Goal: Communication & Community: Answer question/provide support

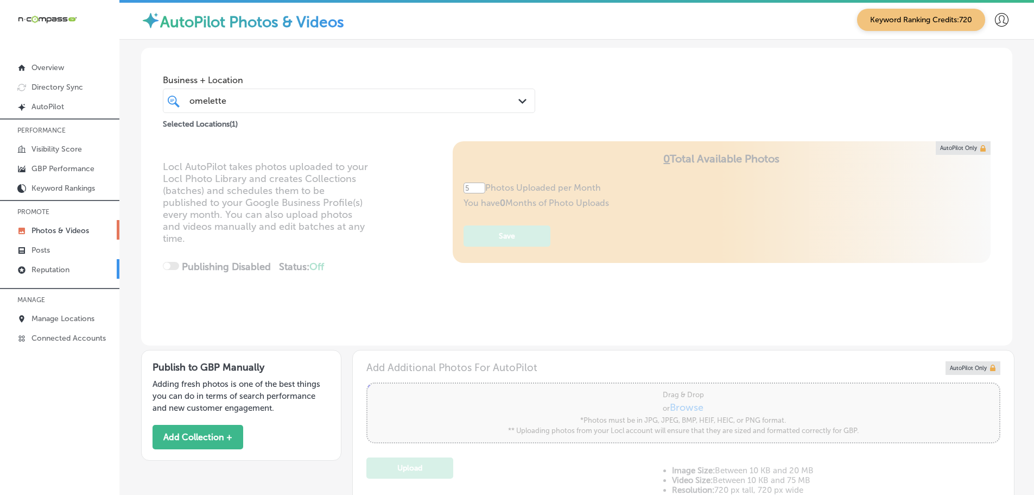
scroll to position [163, 0]
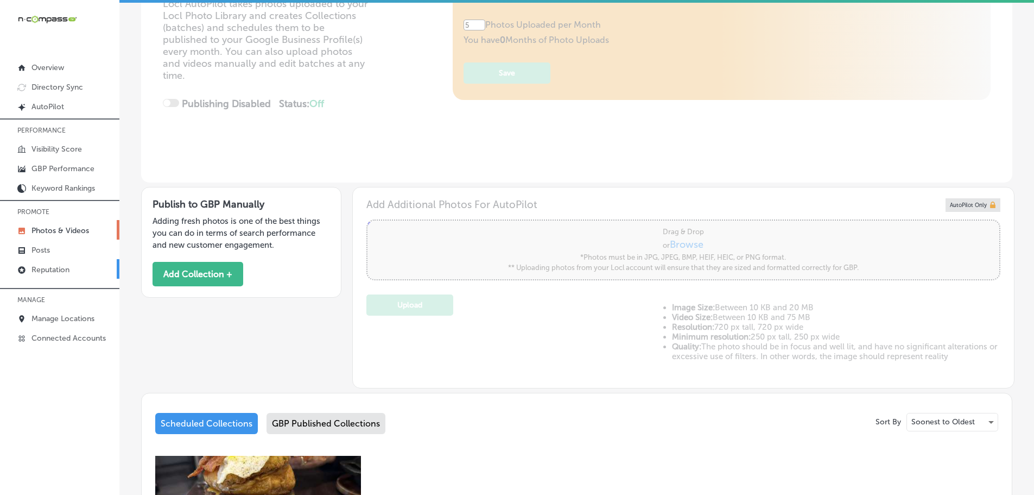
click at [52, 271] on p "Reputation" at bounding box center [50, 269] width 38 height 9
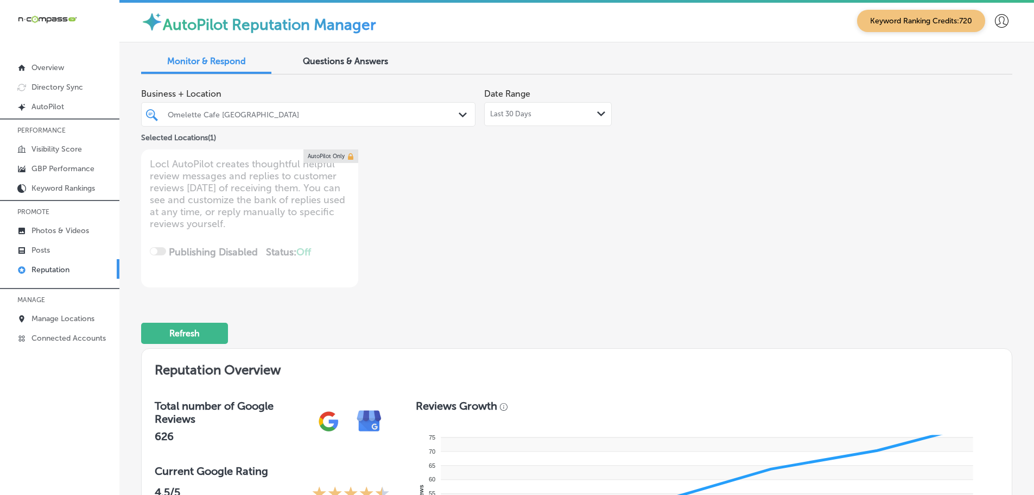
click at [578, 113] on div "Last 30 Days Path Created with Sketch." at bounding box center [548, 114] width 116 height 9
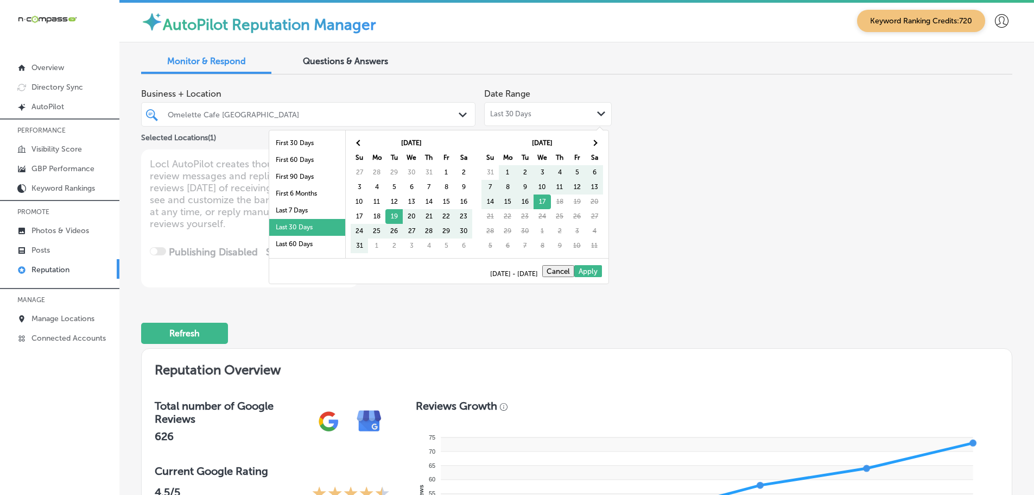
click at [453, 108] on div "Omelette Cafe [GEOGRAPHIC_DATA] Path Created with Sketch." at bounding box center [308, 114] width 333 height 17
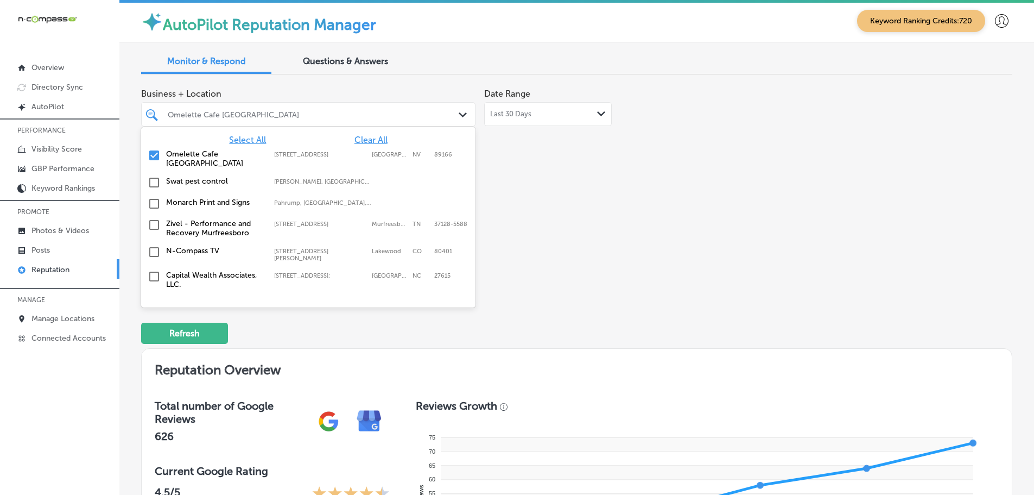
click at [247, 140] on span "Select All" at bounding box center [247, 140] width 37 height 10
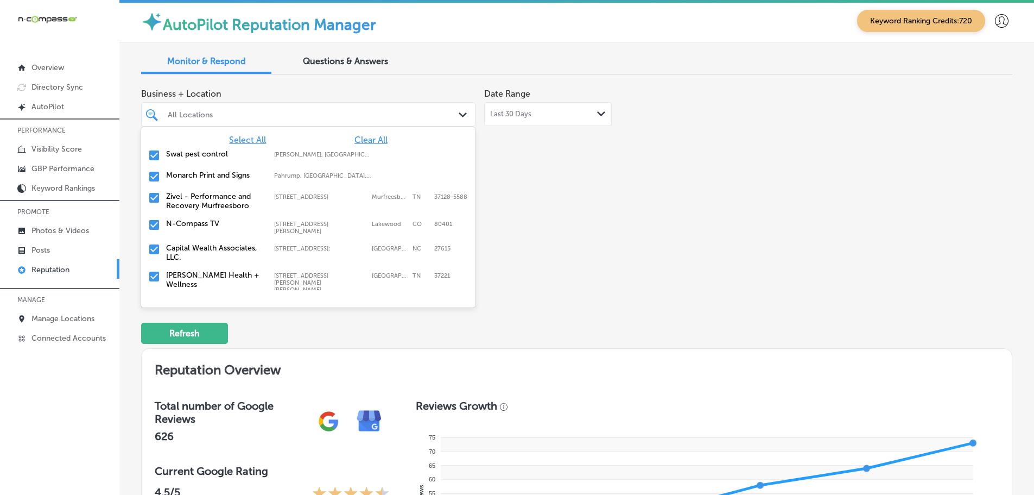
click at [587, 172] on div "Business + Location option focused, 2 of 149. 149 results available. Use Up and…" at bounding box center [402, 185] width 523 height 204
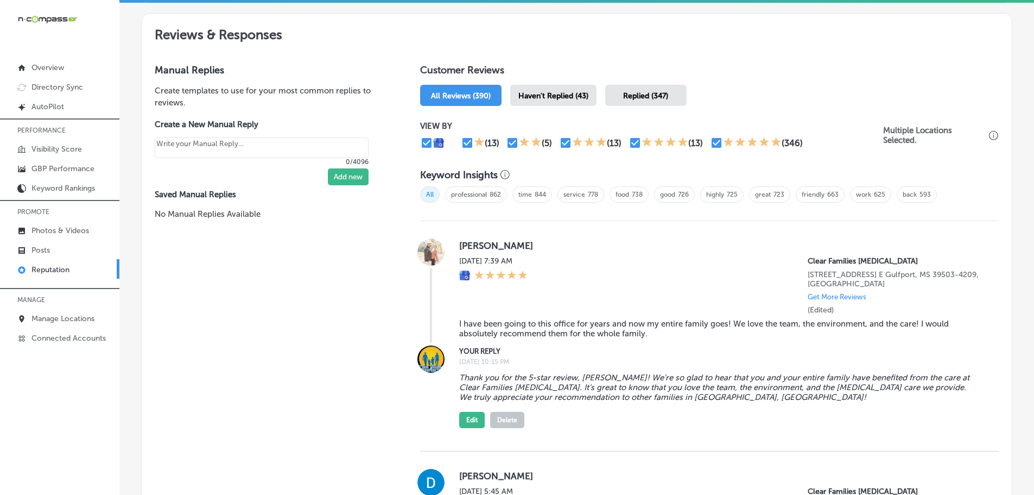
scroll to position [597, 0]
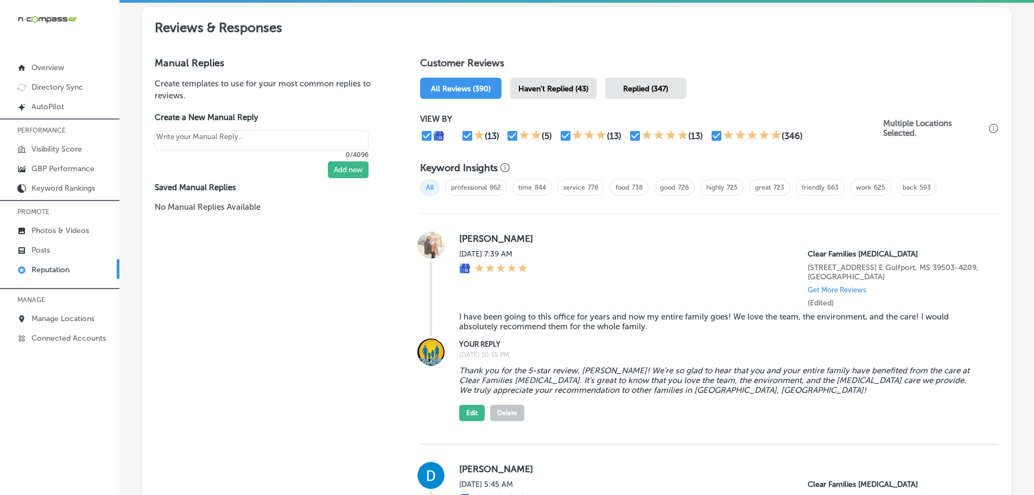
click at [555, 95] on div "Haven't Replied (43)" at bounding box center [553, 88] width 86 height 21
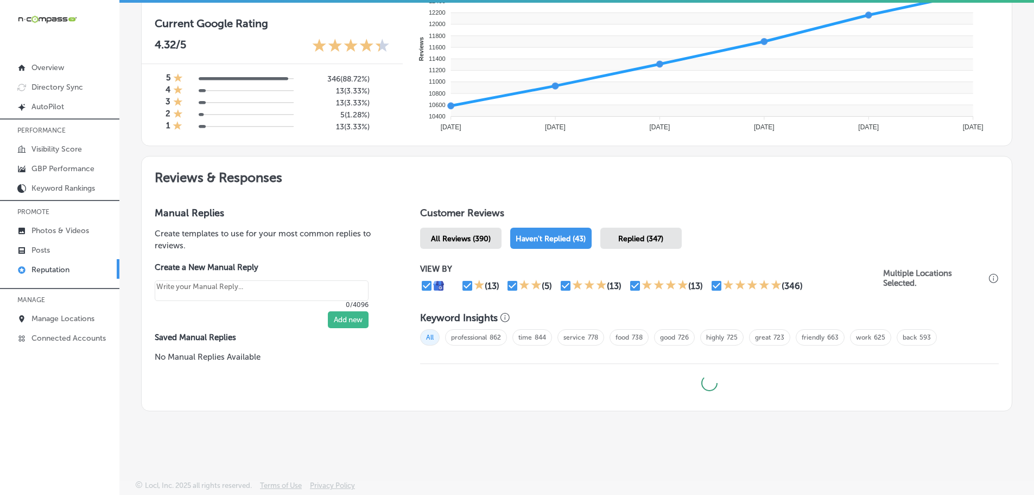
type textarea "x"
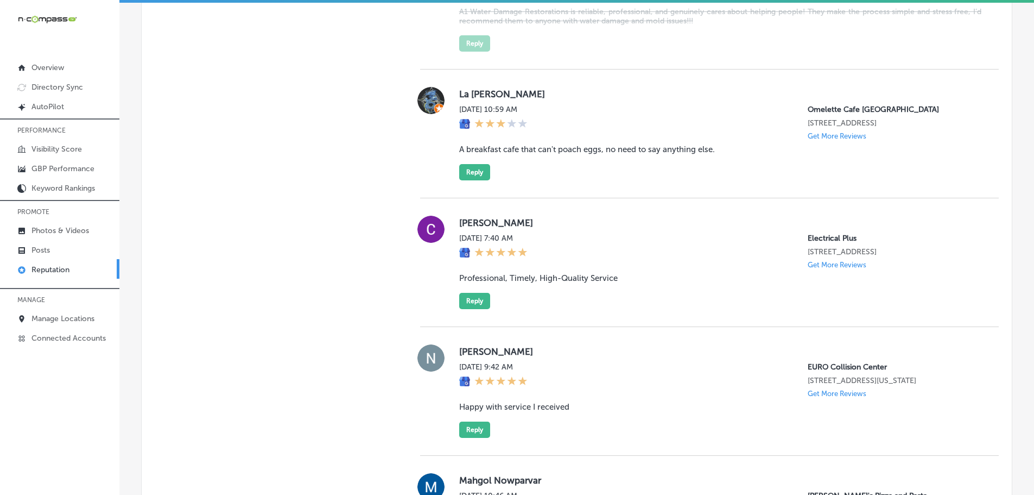
scroll to position [2823, 0]
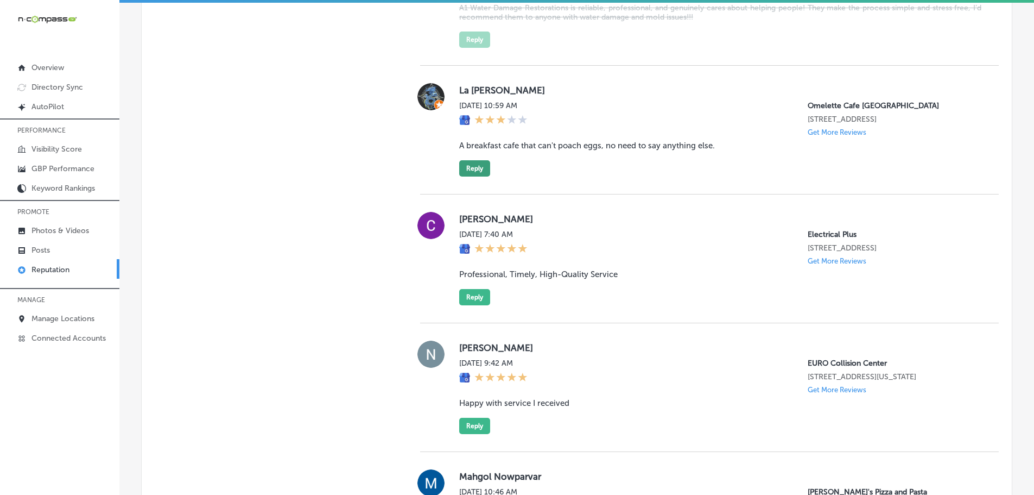
click at [479, 176] on button "Reply" at bounding box center [474, 168] width 31 height 16
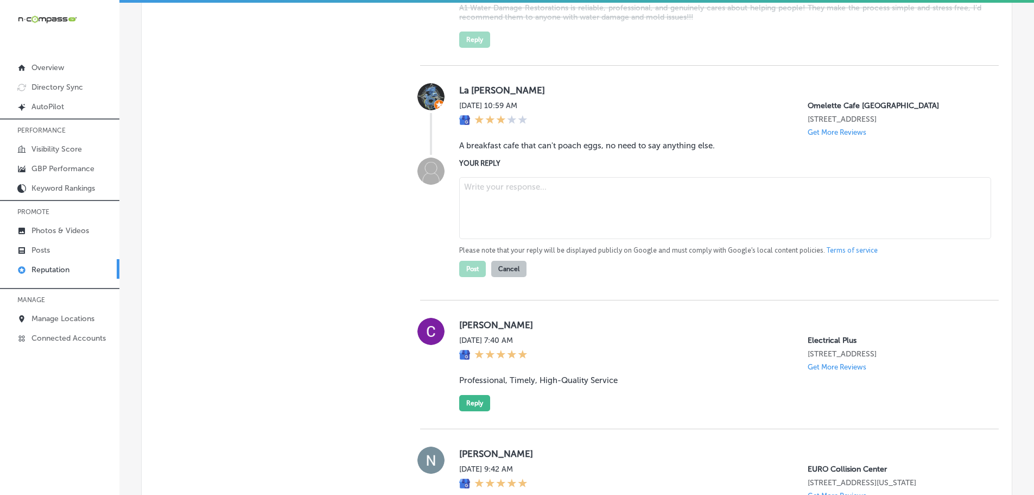
click at [487, 222] on textarea at bounding box center [725, 208] width 532 height 62
paste textarea "We’re sorry to hear that your experience at [GEOGRAPHIC_DATA] [GEOGRAPHIC_DATA]…"
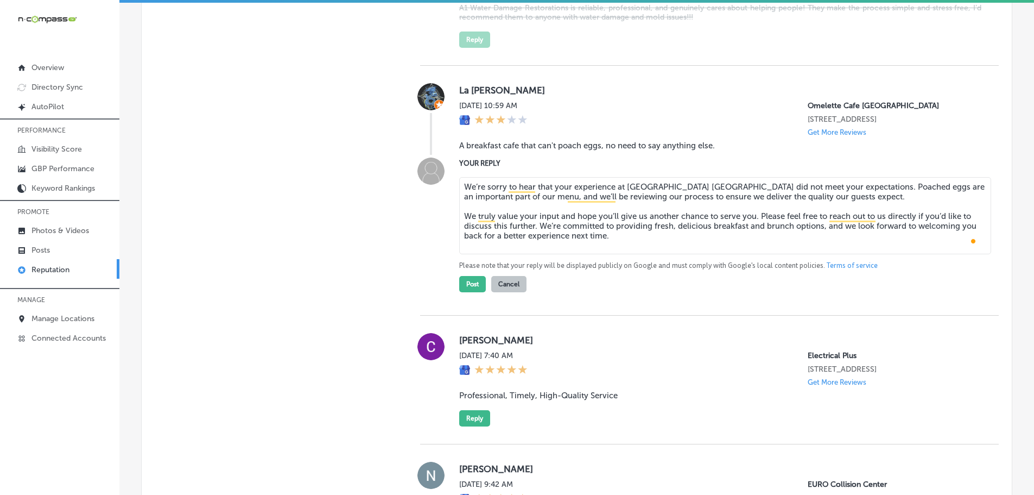
scroll to position [0, 0]
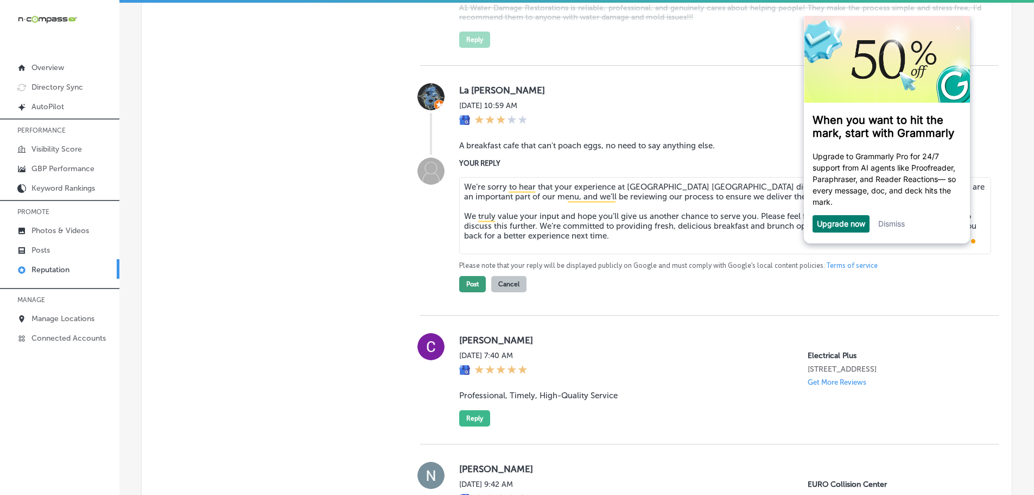
type textarea "We’re sorry to hear that your experience at [GEOGRAPHIC_DATA] [GEOGRAPHIC_DATA]…"
click at [469, 292] on button "Post" at bounding box center [472, 284] width 27 height 16
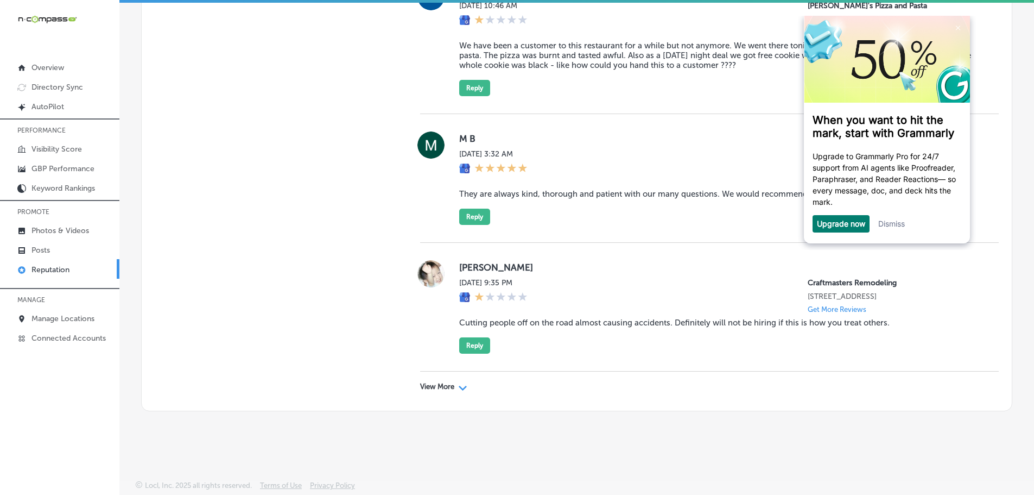
scroll to position [3217, 0]
click at [460, 385] on div "Path Created with Sketch." at bounding box center [463, 386] width 9 height 9
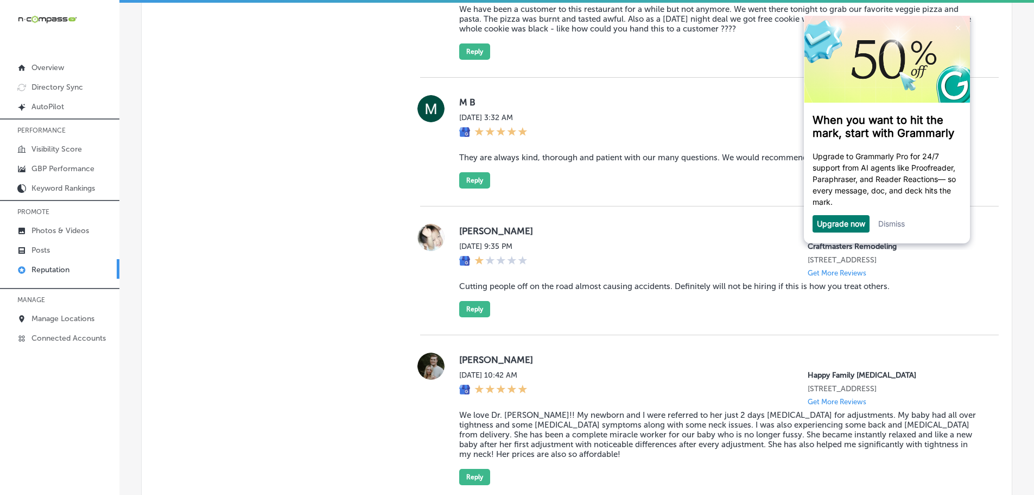
click at [885, 224] on link "Dismiss" at bounding box center [891, 223] width 27 height 9
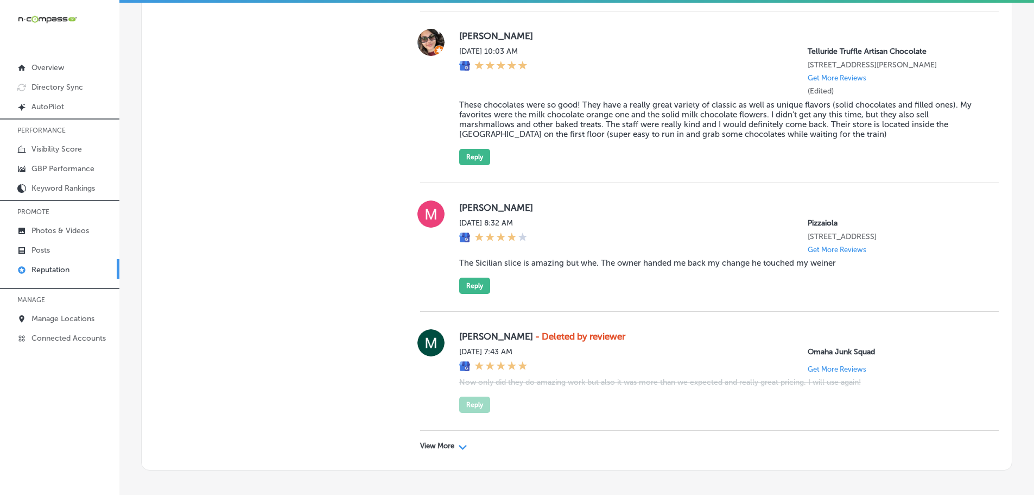
scroll to position [6103, 0]
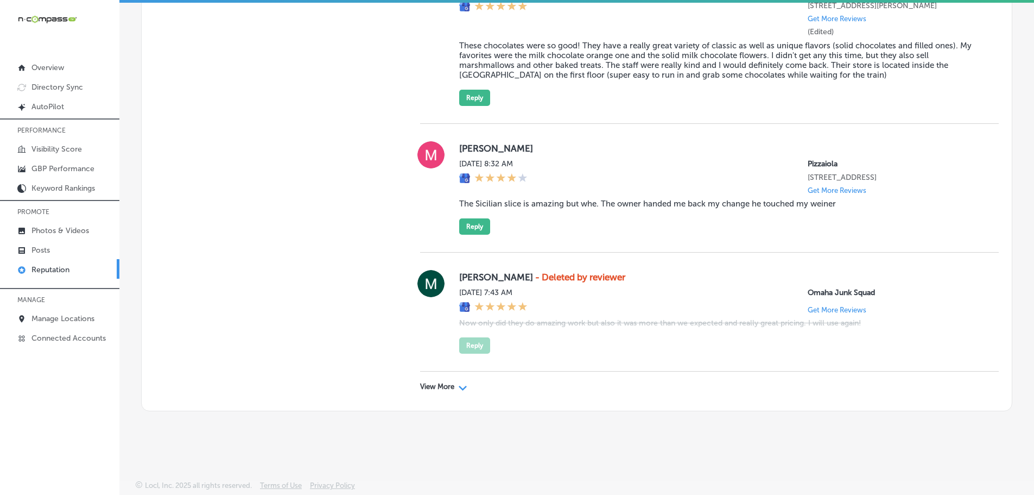
click at [451, 389] on p "View More" at bounding box center [437, 386] width 34 height 9
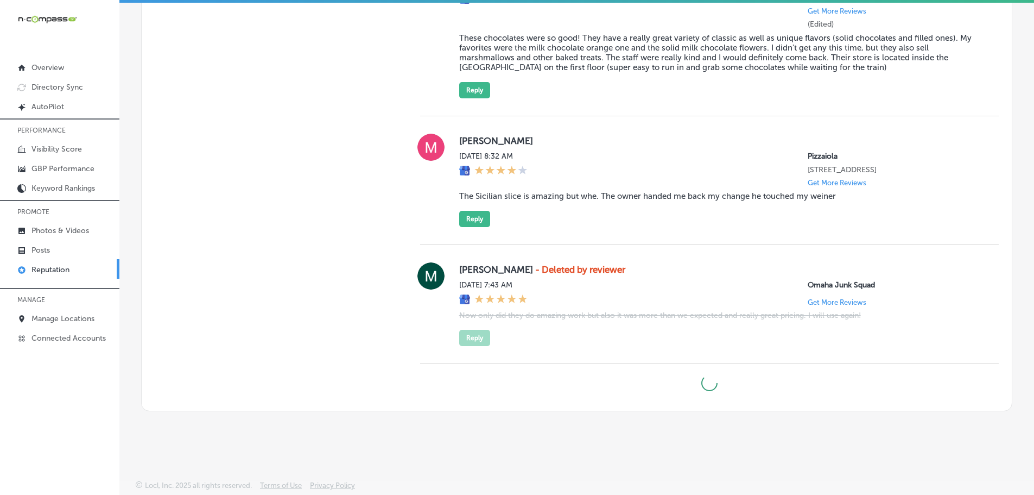
type textarea "x"
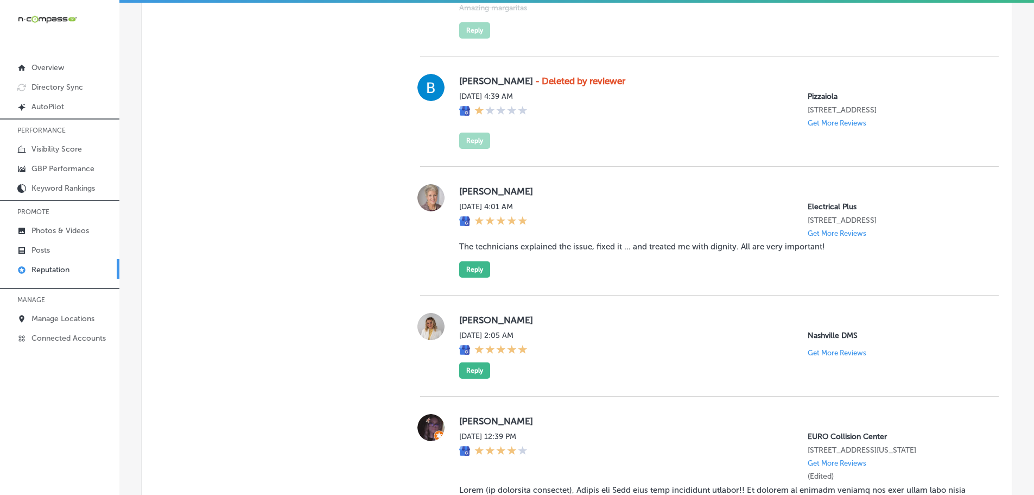
scroll to position [6592, 0]
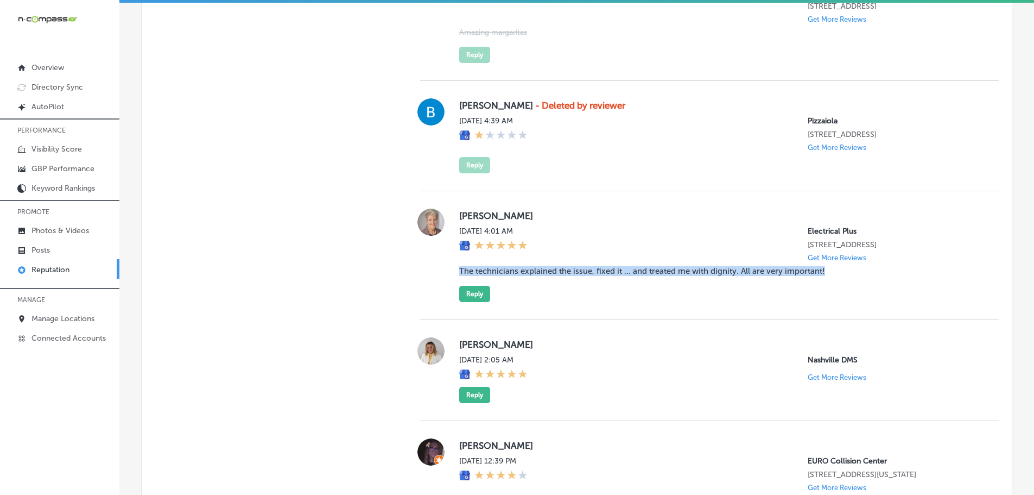
drag, startPoint x: 466, startPoint y: 320, endPoint x: 820, endPoint y: 321, distance: 354.0
click at [820, 302] on div "[PERSON_NAME] [DATE] 4:01 AM Electrical Plus [STREET_ADDRESS] Get More Reviews …" at bounding box center [709, 254] width 579 height 93
copy blockquote "The technicians explained the issue, fixed it ... and treated me with dignity. …"
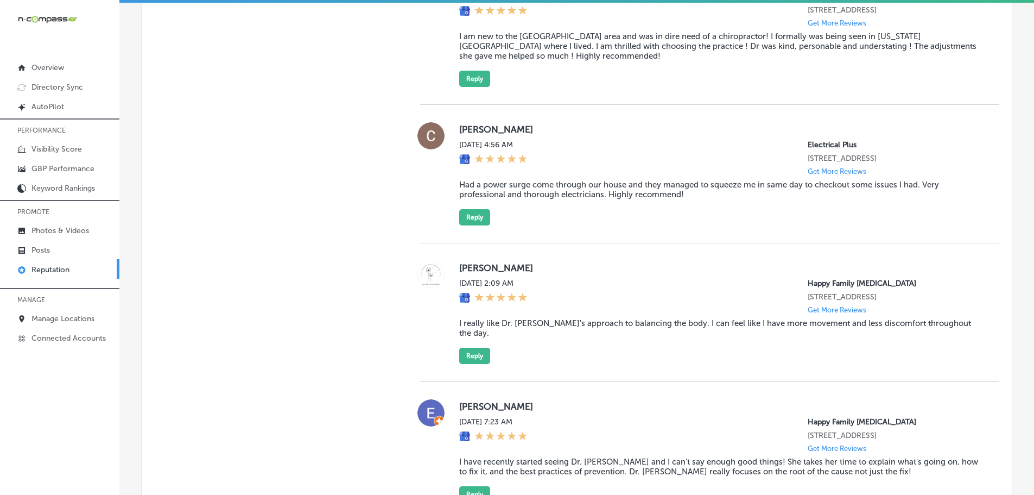
scroll to position [4366, 0]
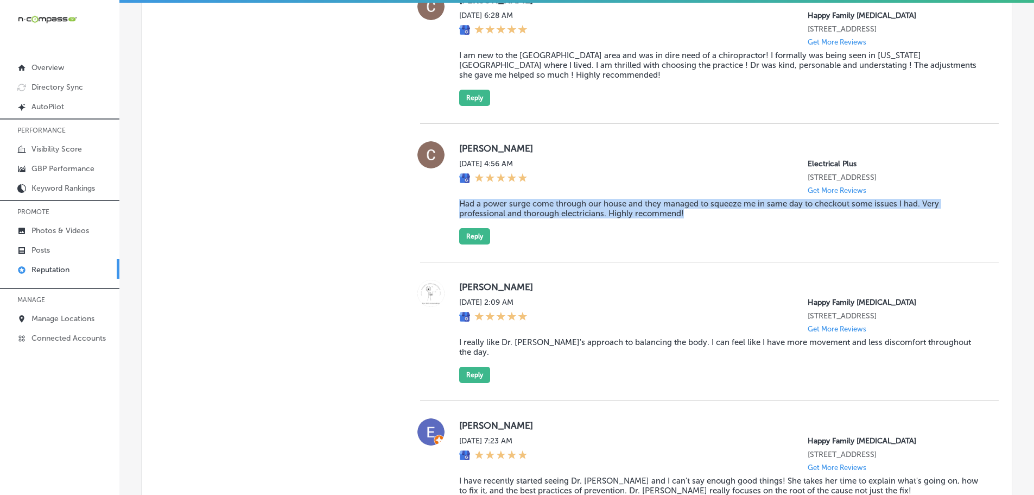
drag, startPoint x: 453, startPoint y: 242, endPoint x: 697, endPoint y: 251, distance: 244.5
click at [697, 244] on div "[PERSON_NAME] [DATE] 4:56 AM Electrical Plus [STREET_ADDRESS] Get More Reviews …" at bounding box center [709, 192] width 579 height 103
copy blockquote "Had a power surge come through our house and they managed to squeeze me in same…"
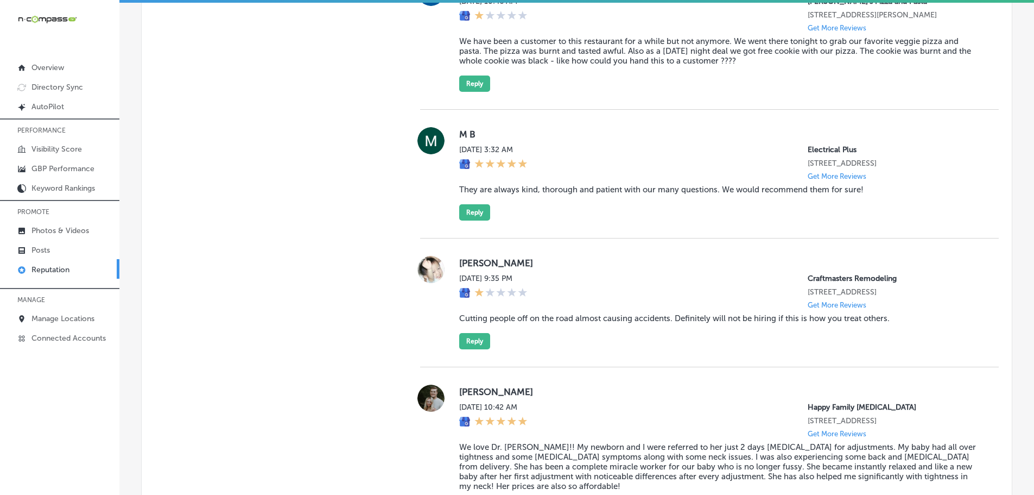
scroll to position [3172, 0]
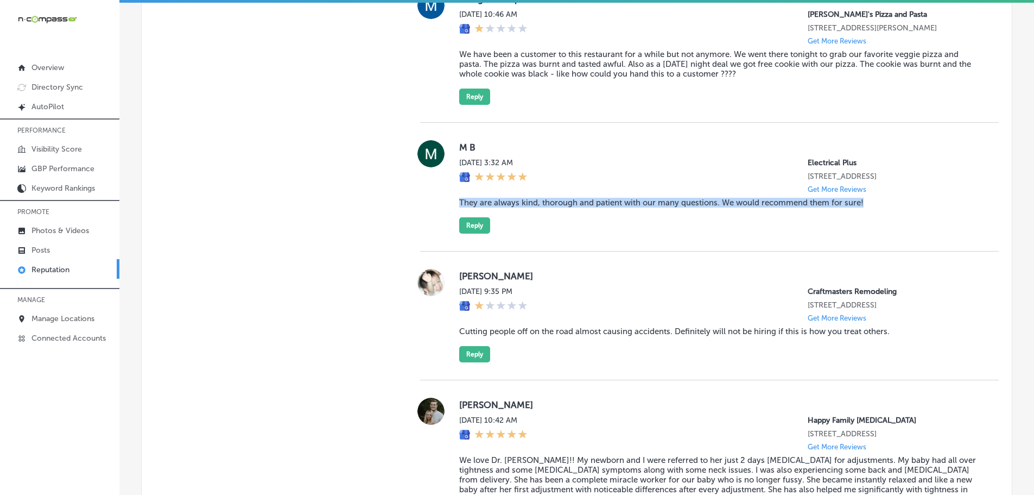
drag, startPoint x: 455, startPoint y: 230, endPoint x: 880, endPoint y: 235, distance: 425.1
click at [880, 233] on div "M B [DATE] 3:32 AM Electrical Plus [STREET_ADDRESS] Get More Reviews They are a…" at bounding box center [709, 186] width 579 height 93
copy blockquote "They are always kind, thorough and patient with our many questions. We would re…"
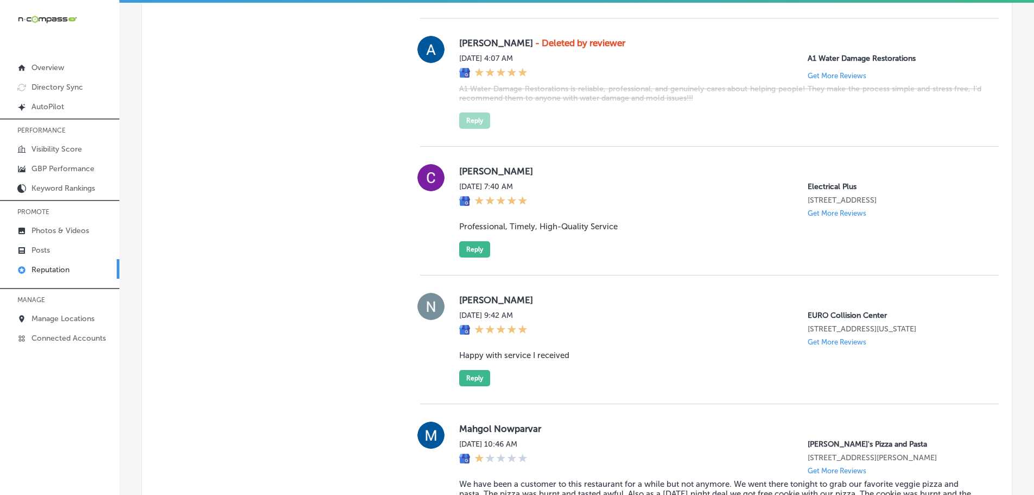
scroll to position [2737, 0]
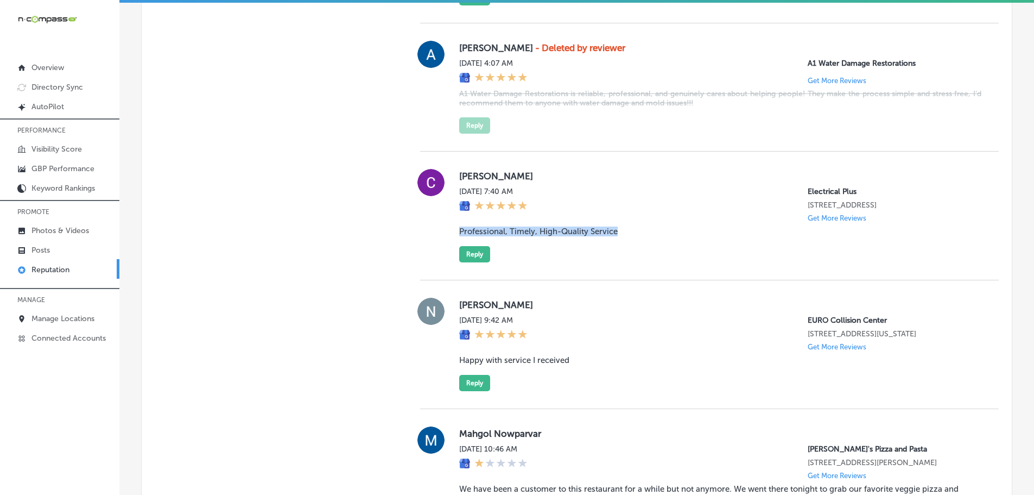
drag, startPoint x: 450, startPoint y: 246, endPoint x: 631, endPoint y: 250, distance: 181.4
click at [631, 250] on div "[PERSON_NAME][DATE] 7:40 AM Electrical Plus [STREET_ADDRESS] Get More Reviews P…" at bounding box center [709, 215] width 579 height 93
copy blockquote "Professional, Timely, High-Quality Service"
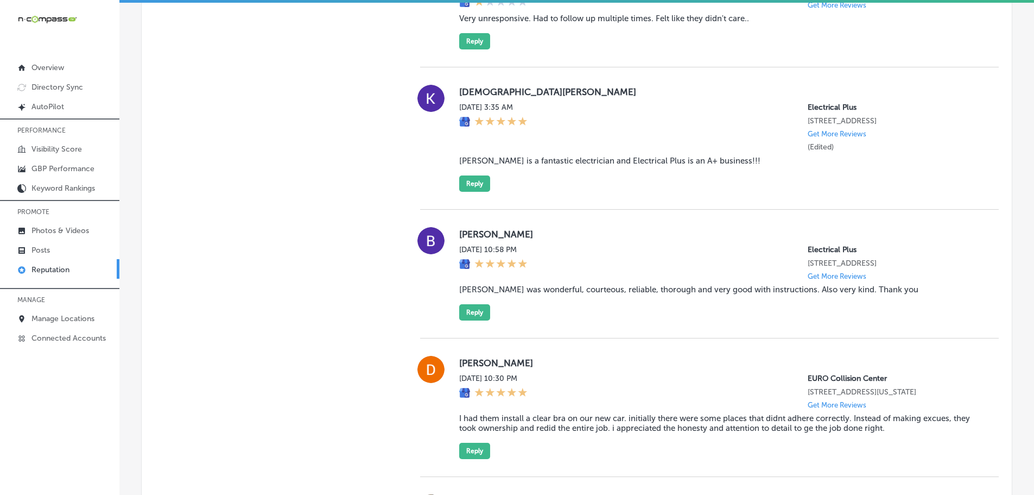
scroll to position [1814, 0]
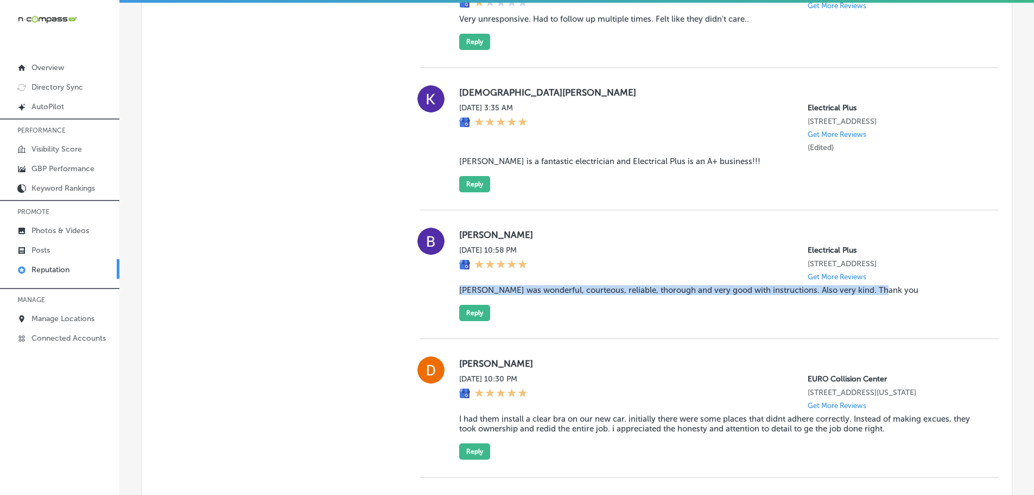
drag, startPoint x: 450, startPoint y: 280, endPoint x: 884, endPoint y: 286, distance: 434.9
click at [884, 286] on div "[PERSON_NAME][DATE] 10:58 PM Electrical Plus [STREET_ADDRESS] Get More Reviews …" at bounding box center [709, 273] width 579 height 93
copy blockquote "[PERSON_NAME] was wonderful, courteous, reliable, thorough and very good with i…"
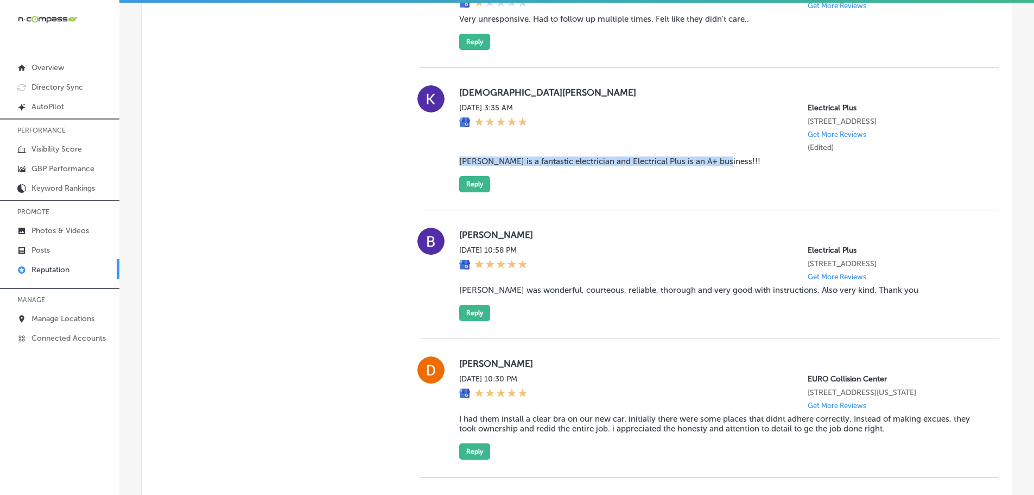
drag, startPoint x: 454, startPoint y: 153, endPoint x: 716, endPoint y: 156, distance: 261.2
click at [716, 156] on div "[PERSON_NAME] [DATE] 3:35 AM Electrical Plus [STREET_ADDRESS] Get More Reviews …" at bounding box center [709, 138] width 579 height 107
copy blockquote "[PERSON_NAME] is a fantastic electrician and Electrical Plus is an A+ business!…"
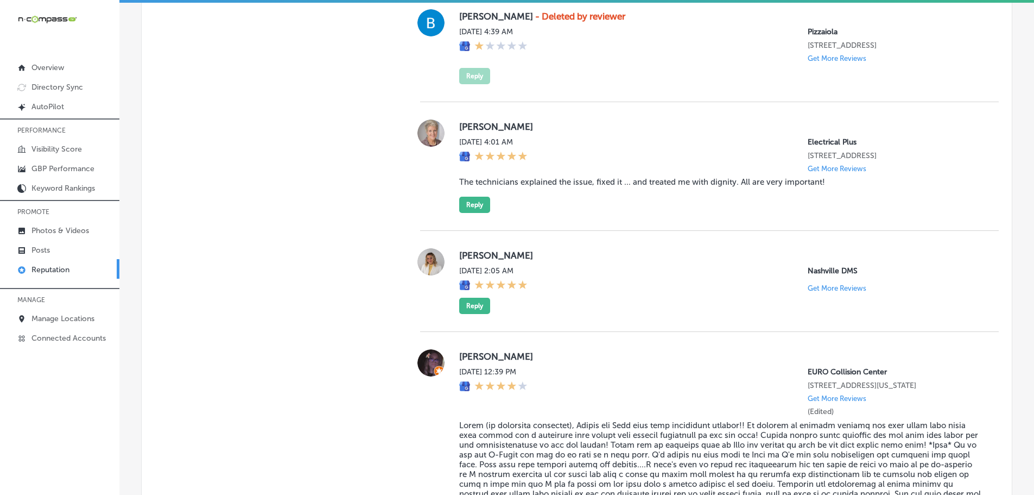
scroll to position [6669, 0]
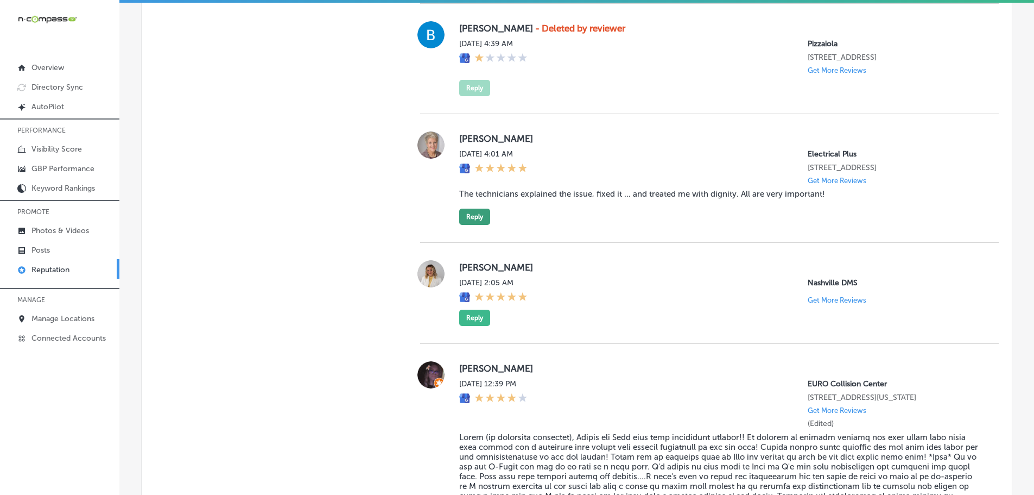
click at [480, 225] on button "Reply" at bounding box center [474, 216] width 31 height 16
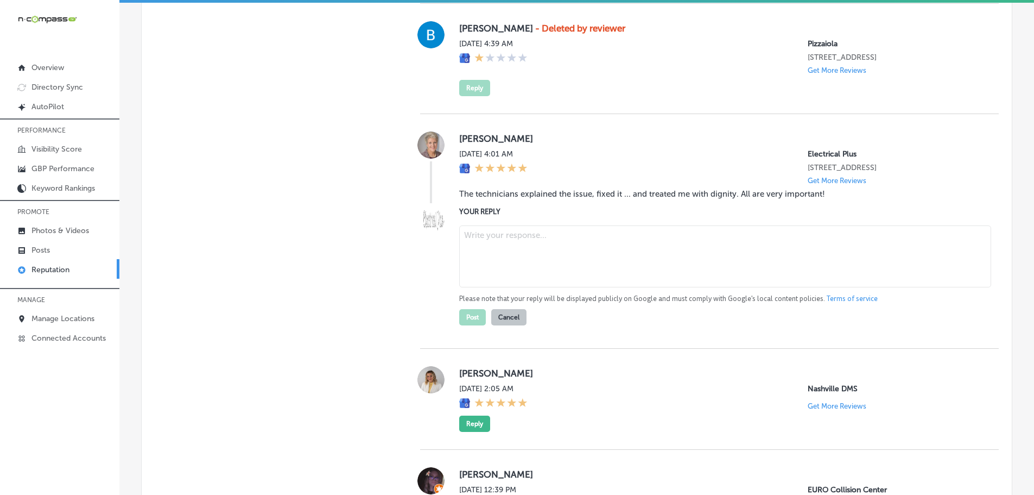
click at [510, 287] on textarea at bounding box center [725, 256] width 532 height 62
paste textarea "Thank you for the thoughtful review! We’re so glad our technicians were able to…"
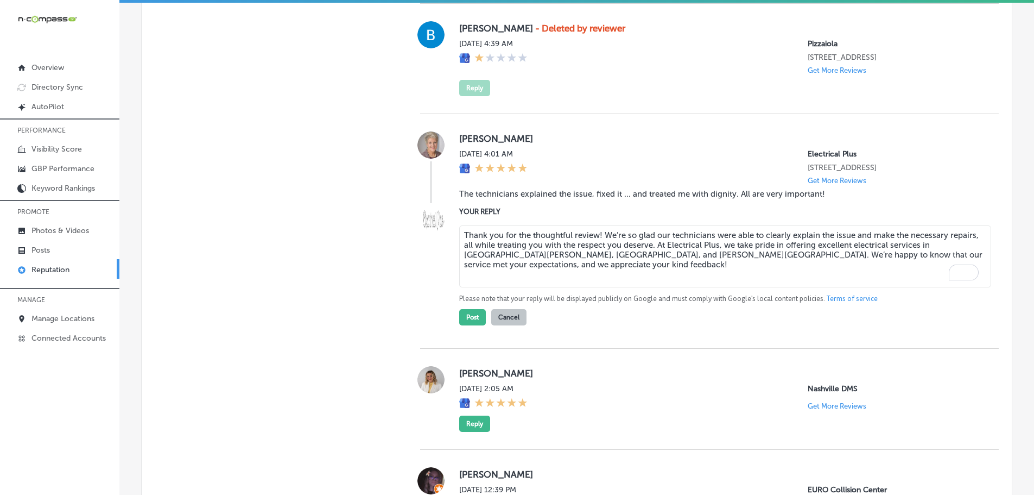
click at [597, 286] on textarea "Thank you for the thoughtful review! We’re so glad our technicians were able to…" at bounding box center [725, 256] width 532 height 62
type textarea "Thank you for the thoughtful review, [PERSON_NAME]! We’re so glad our technicia…"
click at [467, 325] on button "Post" at bounding box center [472, 317] width 27 height 16
type textarea "x"
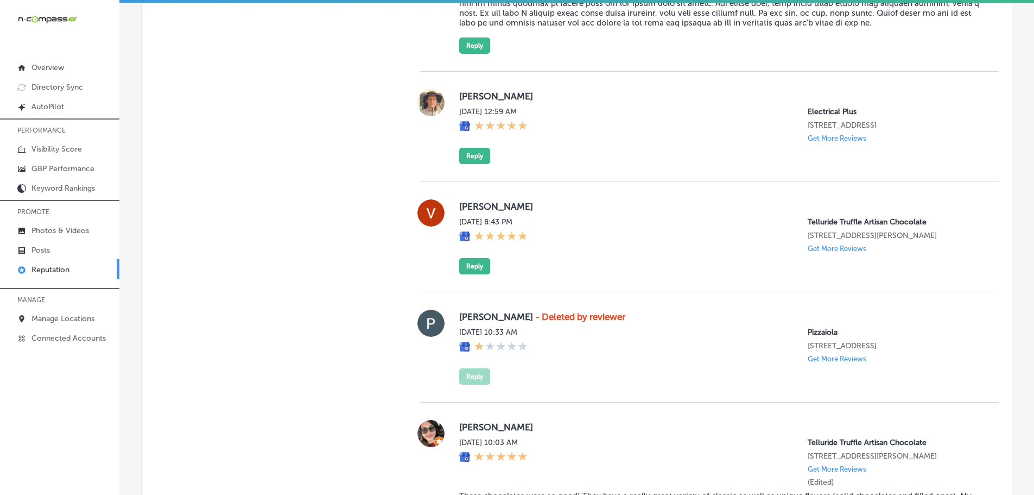
scroll to position [5529, 0]
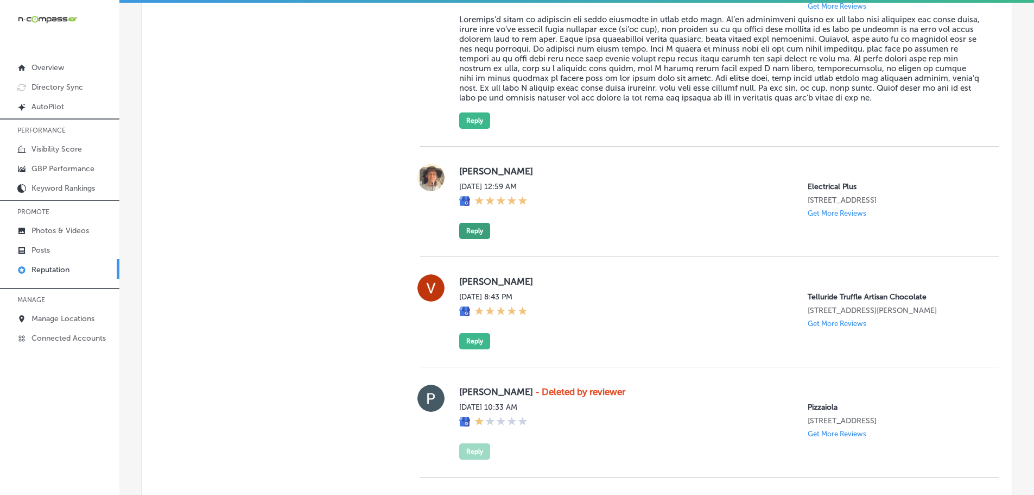
click at [476, 239] on button "Reply" at bounding box center [474, 231] width 31 height 16
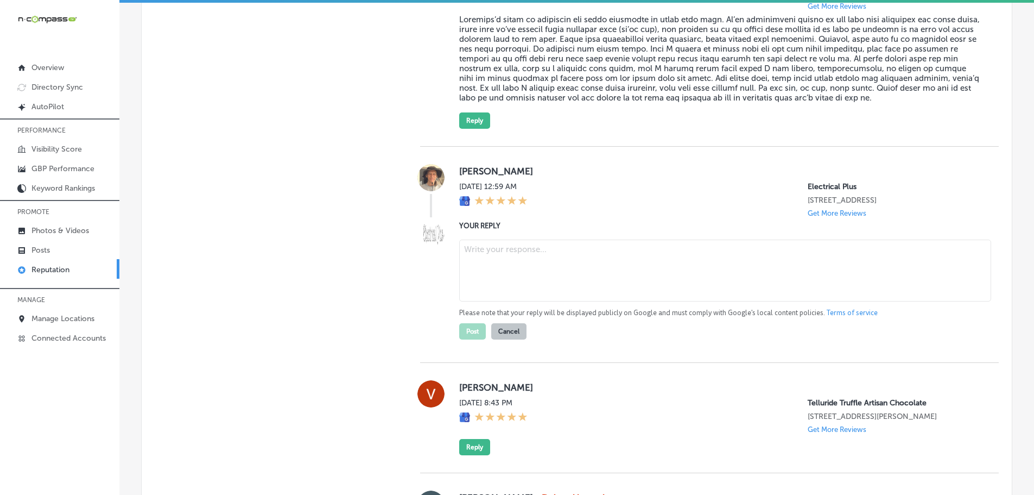
click at [503, 278] on textarea at bounding box center [725, 270] width 532 height 62
paste textarea "Thank you so much for the 5-star review! Your feedback means a lot to us, and w…"
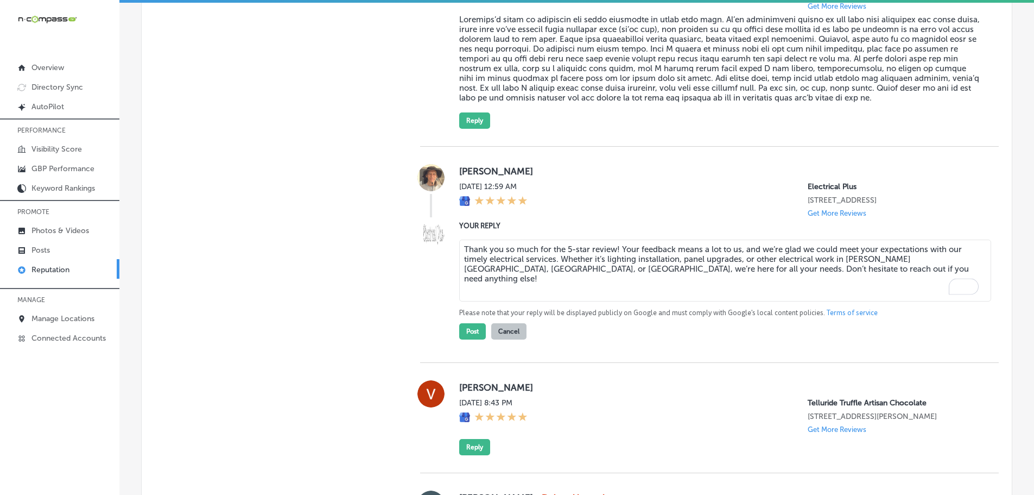
click at [614, 280] on textarea "Thank you so much for the 5-star review! Your feedback means a lot to us, and w…" at bounding box center [725, 270] width 532 height 62
type textarea "Thank you so much for the 5-star review, [PERSON_NAME]! Your feedback means a l…"
click at [470, 339] on button "Post" at bounding box center [472, 331] width 27 height 16
type textarea "x"
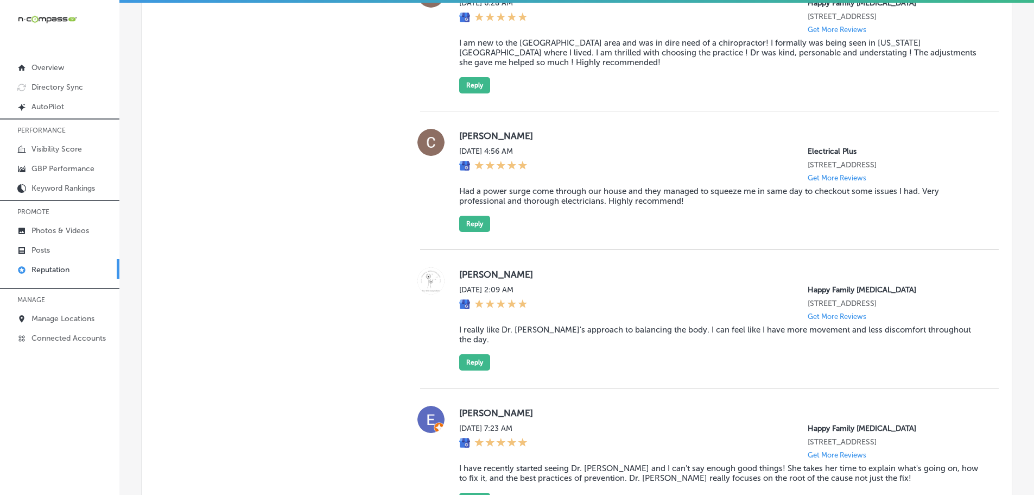
scroll to position [4334, 0]
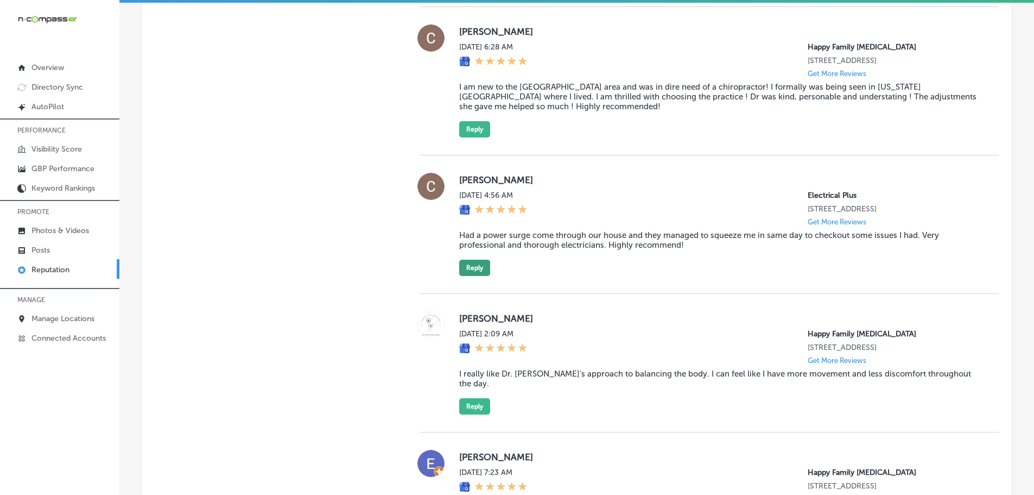
click at [471, 276] on button "Reply" at bounding box center [474, 268] width 31 height 16
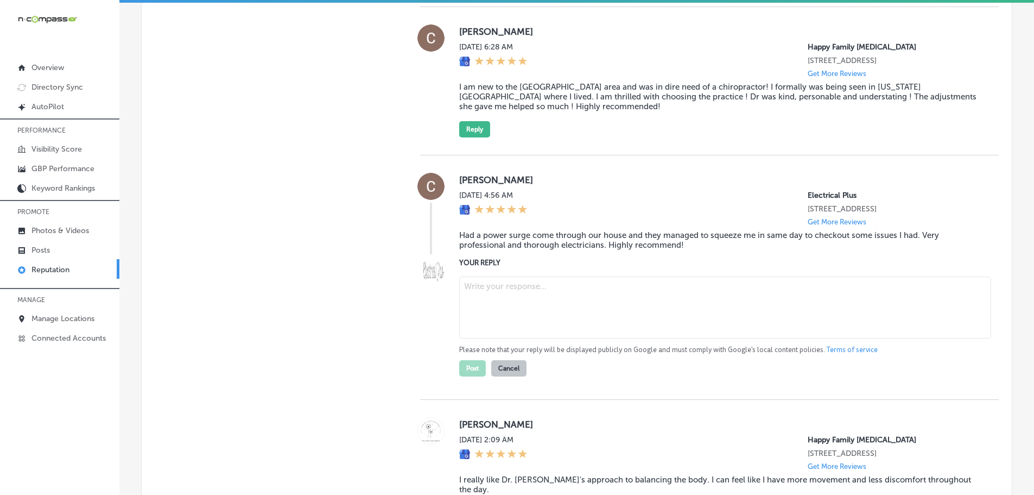
click at [494, 328] on textarea at bounding box center [725, 307] width 532 height 62
paste textarea "We truly appreciate you taking the time to leave such a positive review! It’s g…"
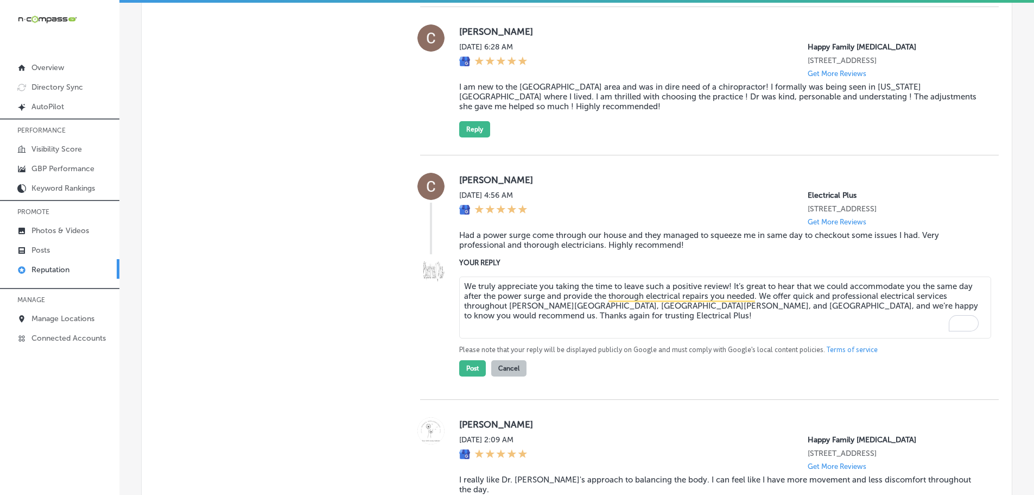
click at [725, 327] on textarea "We truly appreciate you taking the time to leave such a positive review! It’s g…" at bounding box center [725, 307] width 532 height 62
type textarea "We truly appreciate you taking the time to leave such a positive review, [PERSO…"
click at [471, 376] on button "Post" at bounding box center [472, 368] width 27 height 16
type textarea "x"
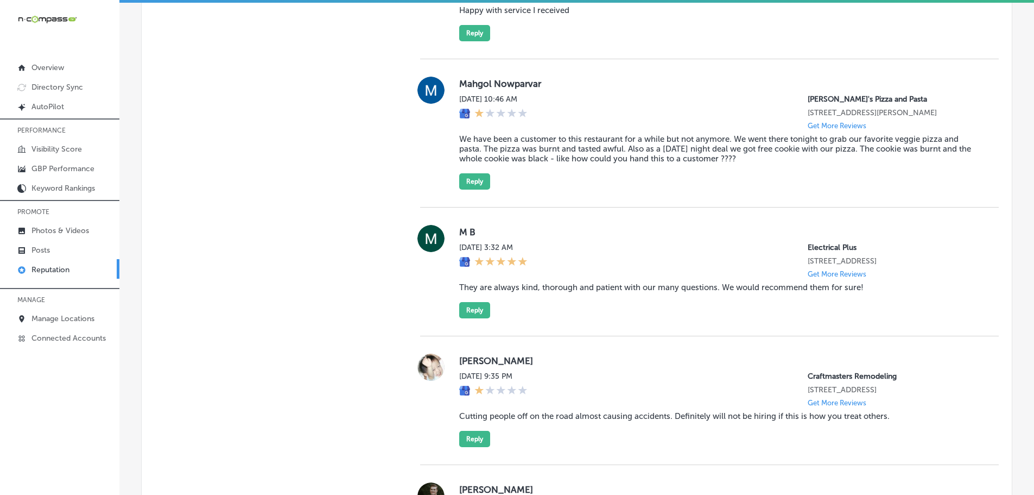
scroll to position [3086, 0]
click at [480, 319] on button "Reply" at bounding box center [474, 311] width 31 height 16
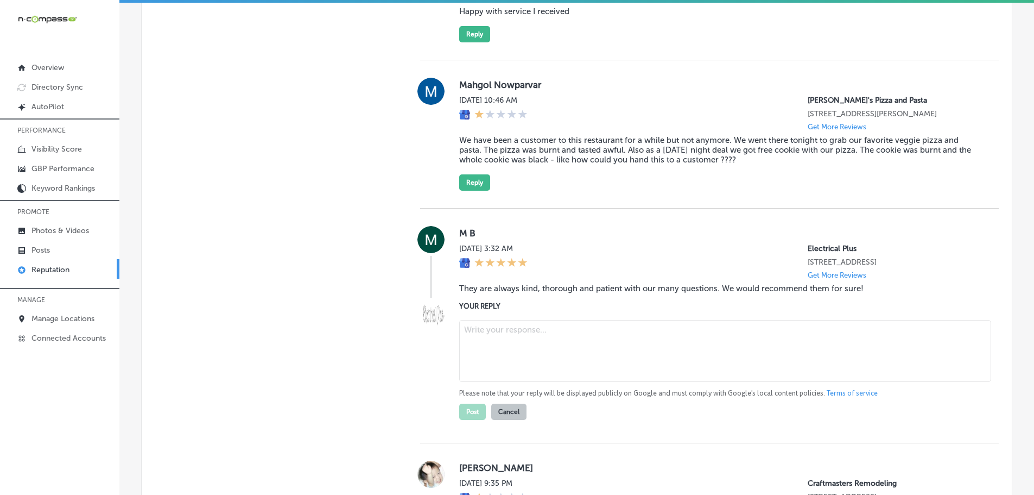
click at [505, 377] on textarea at bounding box center [725, 351] width 532 height 62
paste textarea "Thank you for your kind words! We’re so happy to know that our team was able to…"
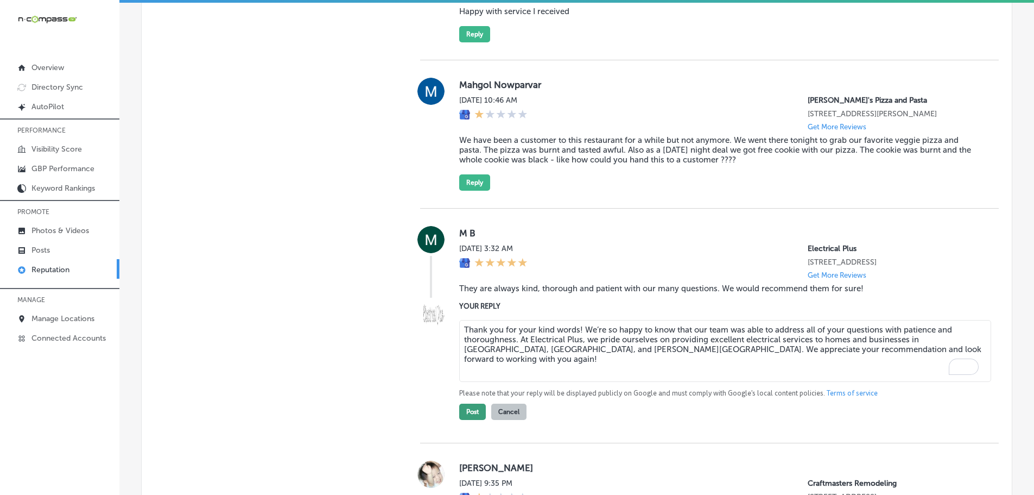
type textarea "Thank you for your kind words! We’re so happy to know that our team was able to…"
click at [471, 420] on button "Post" at bounding box center [472, 411] width 27 height 16
type textarea "x"
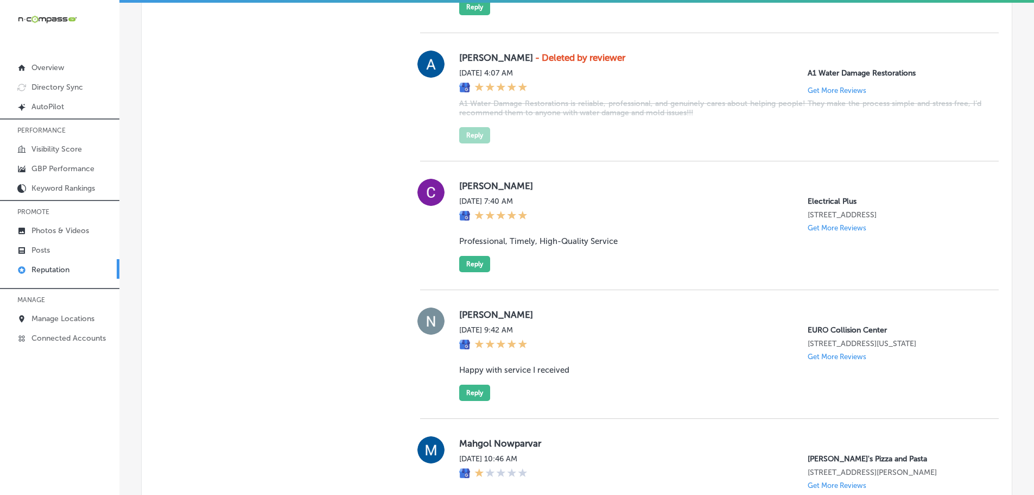
scroll to position [2706, 0]
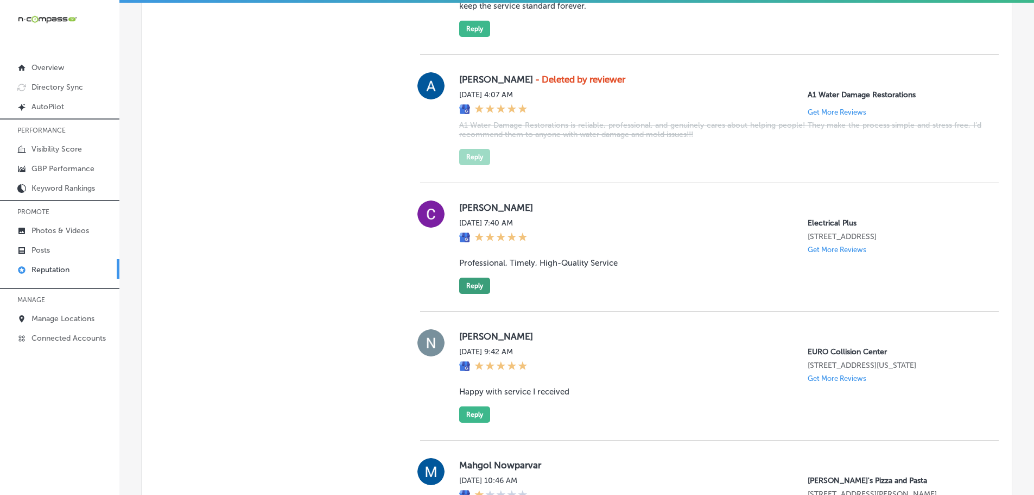
click at [473, 294] on button "Reply" at bounding box center [474, 285] width 31 height 16
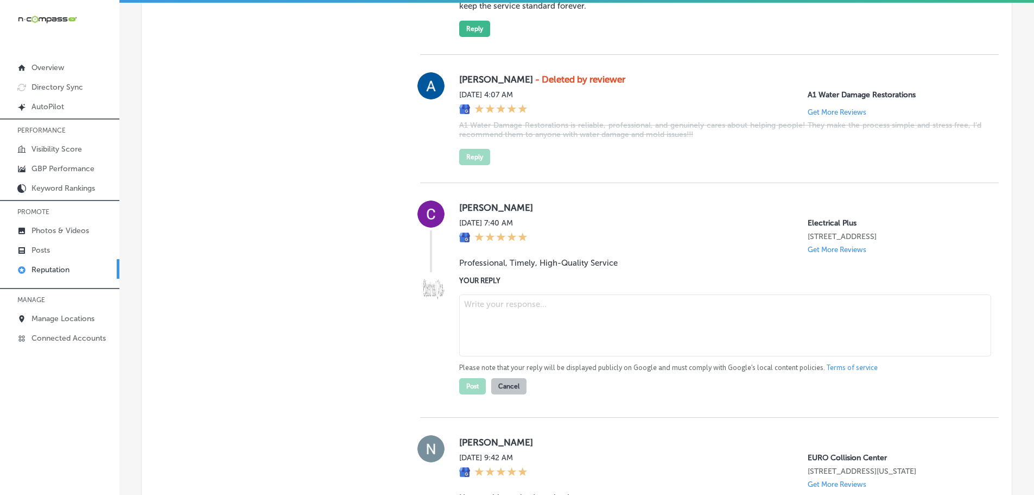
click at [521, 318] on textarea at bounding box center [725, 325] width 532 height 62
paste textarea "Thank you for the great feedback! We’re glad to hear that you had a positive ex…"
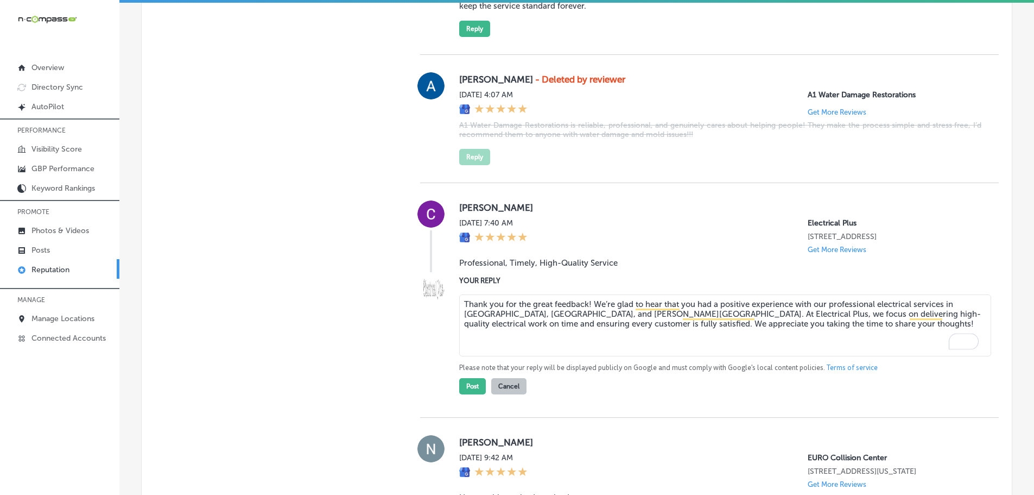
drag, startPoint x: 585, startPoint y: 323, endPoint x: 609, endPoint y: 322, distance: 24.5
click at [585, 323] on textarea "Thank you for the great feedback! We’re glad to hear that you had a positive ex…" at bounding box center [725, 325] width 532 height 62
type textarea "Thank you for the great feedback, [PERSON_NAME]! We’re glad to hear that you ha…"
click at [479, 394] on button "Post" at bounding box center [472, 386] width 27 height 16
type textarea "x"
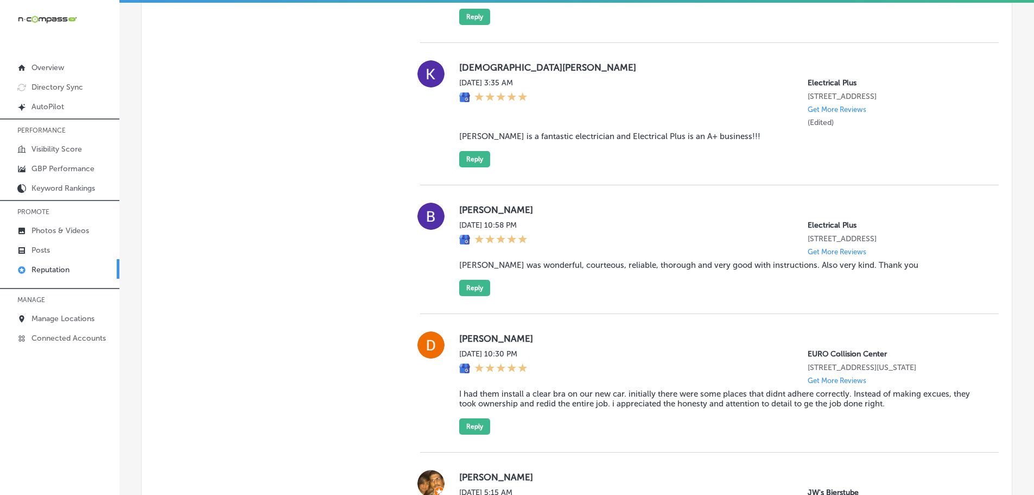
scroll to position [1837, 0]
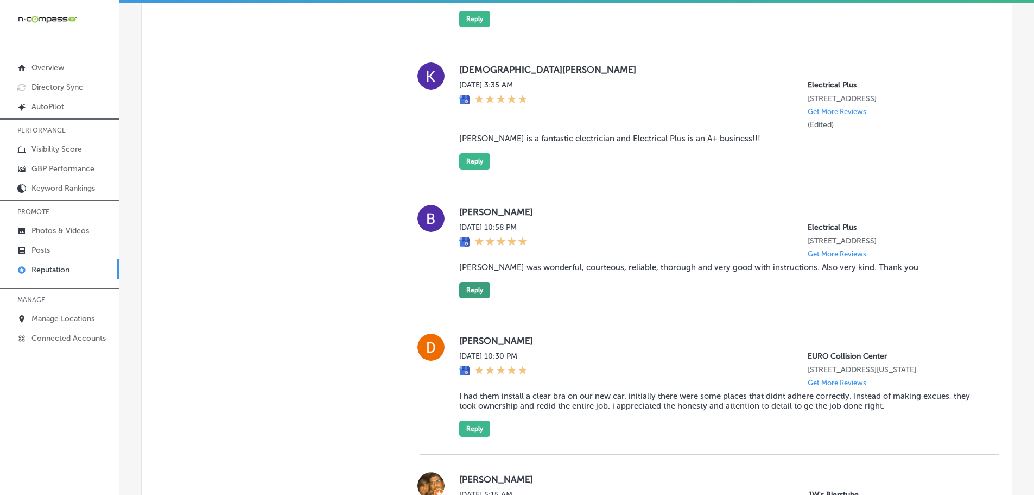
click at [480, 282] on button "Reply" at bounding box center [474, 290] width 31 height 16
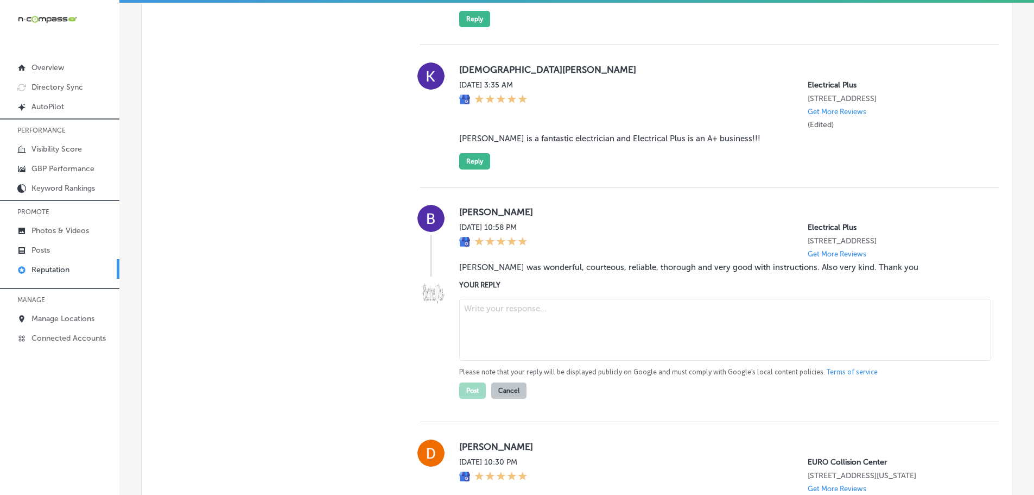
click at [531, 303] on textarea at bounding box center [725, 330] width 532 height 62
paste textarea "Thank you for the wonderful review! We’re so happy that [PERSON_NAME] was able …"
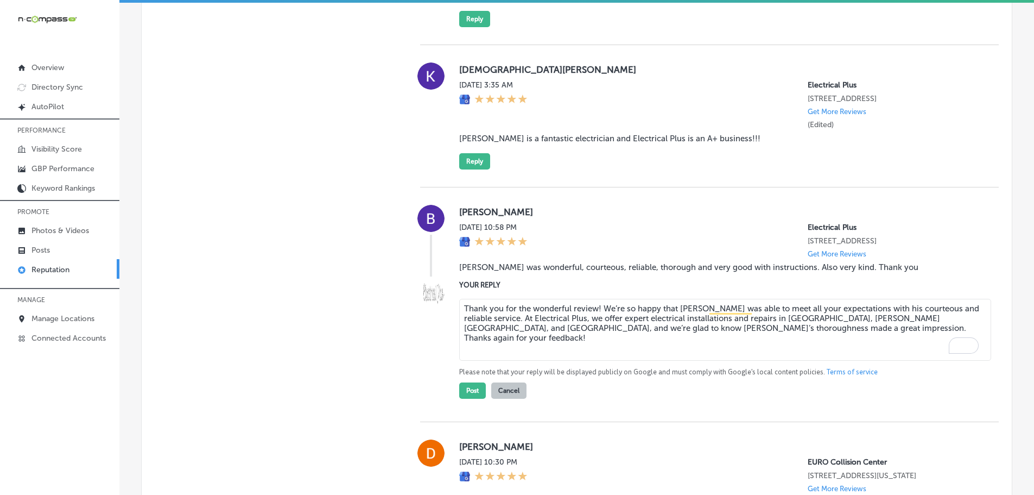
drag, startPoint x: 596, startPoint y: 298, endPoint x: 611, endPoint y: 299, distance: 15.8
click at [596, 299] on textarea "Thank you for the wonderful review! We’re so happy that [PERSON_NAME] was able …" at bounding box center [725, 330] width 532 height 62
type textarea "Thank you for the wonderful review, [PERSON_NAME]! We’re so happy that [PERSON_…"
click at [466, 384] on button "Post" at bounding box center [472, 390] width 27 height 16
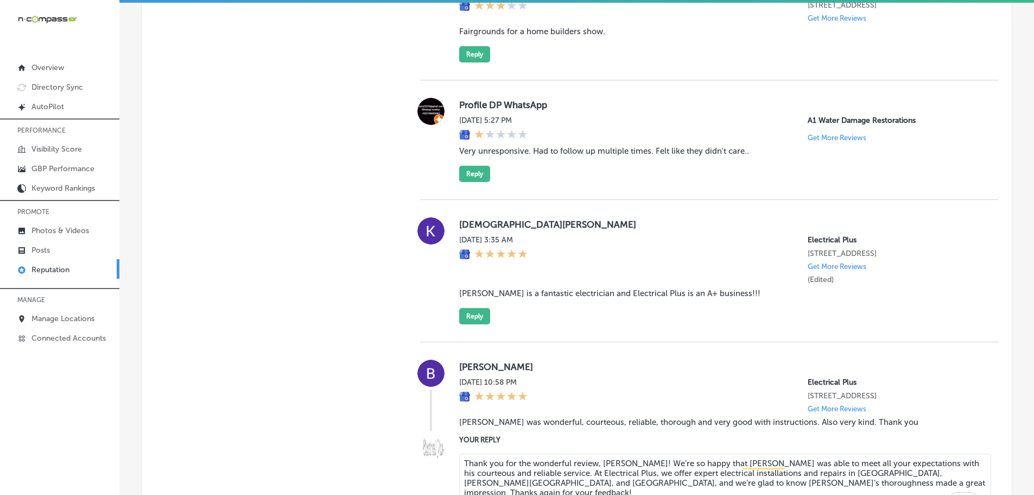
scroll to position [1674, 0]
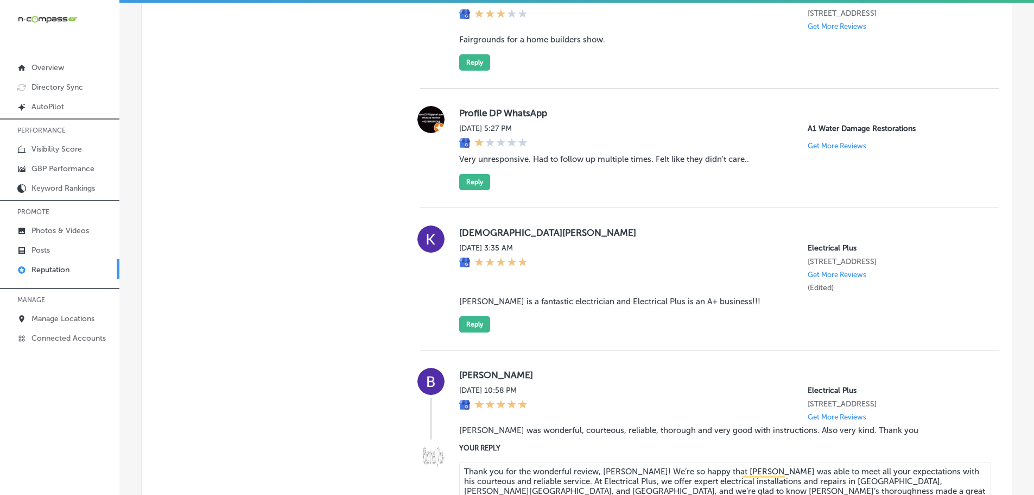
type textarea "x"
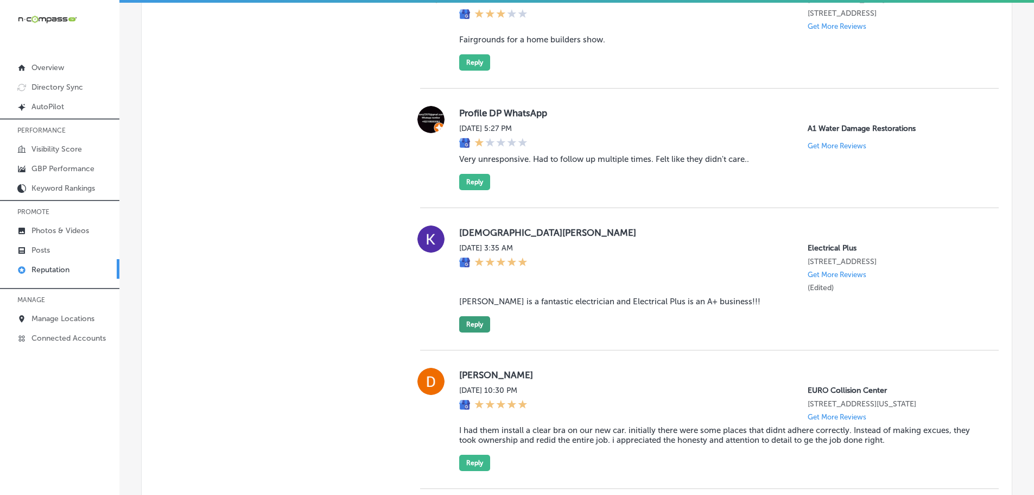
click at [470, 319] on button "Reply" at bounding box center [474, 324] width 31 height 16
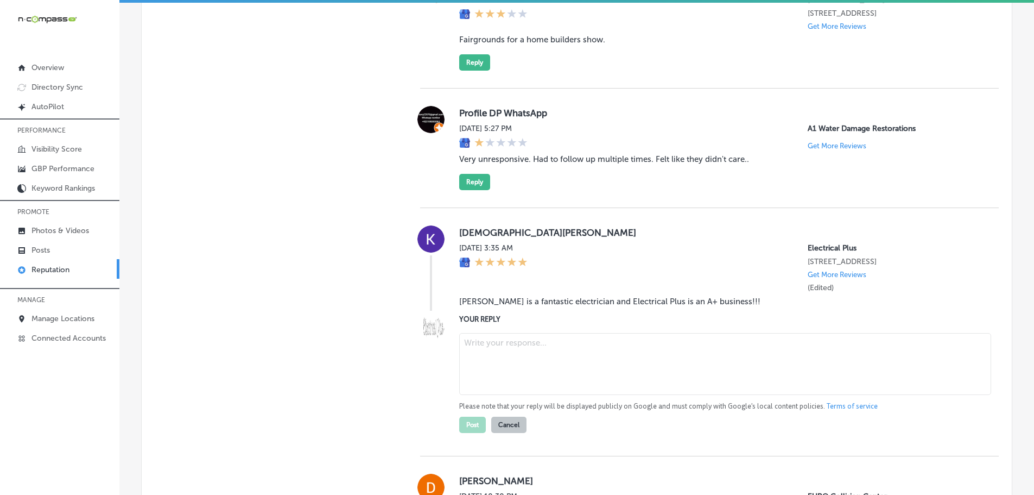
click at [482, 338] on textarea at bounding box center [725, 364] width 532 height 62
paste textarea "Thank you for your fantastic feedback! We're proud to hear that [PERSON_NAME] p…"
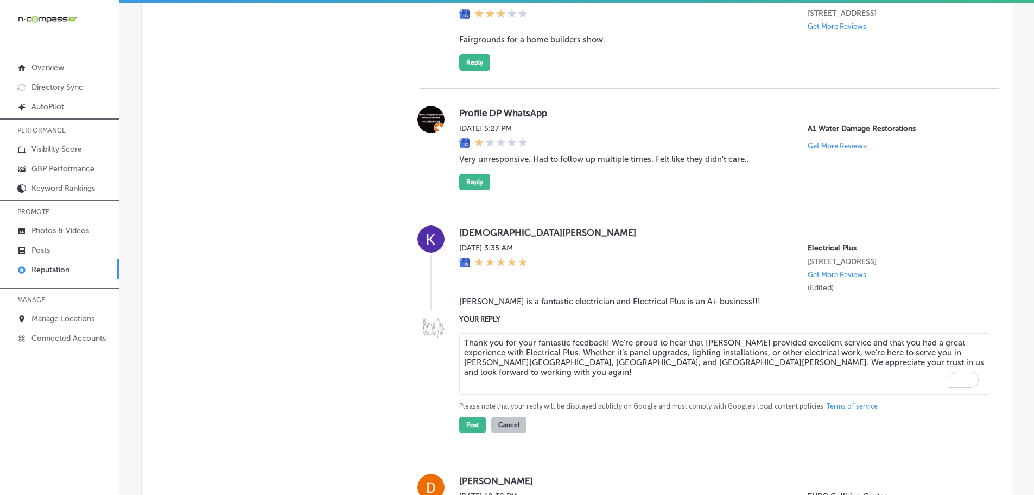
click at [907, 344] on textarea "Thank you for your fantastic feedback! We're proud to hear that [PERSON_NAME] p…" at bounding box center [725, 364] width 532 height 62
click at [604, 333] on textarea "Thank you for your fantastic feedback! We're proud to hear that [PERSON_NAME] p…" at bounding box center [725, 364] width 532 height 62
type textarea "Thank you for your fantastic feedback, [PERSON_NAME]! We're proud to hear that …"
click at [472, 417] on button "Post" at bounding box center [472, 424] width 27 height 16
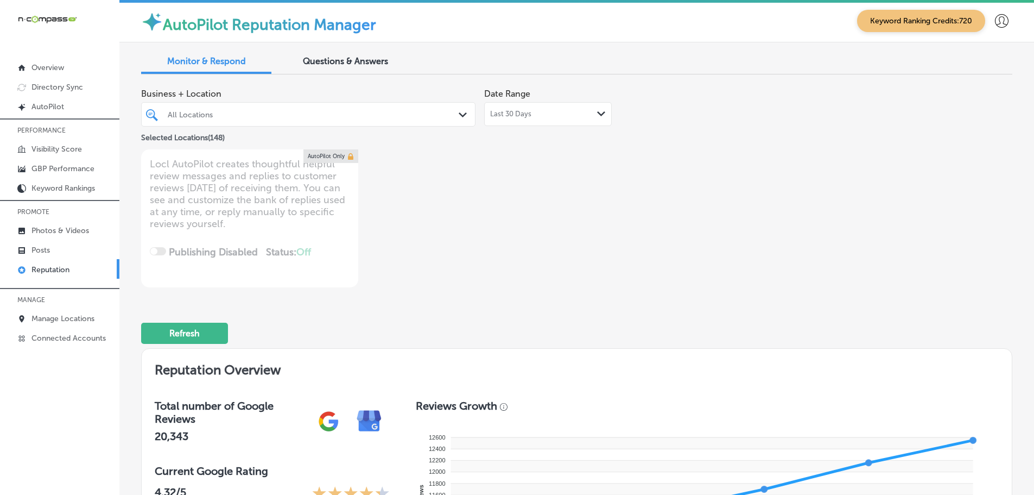
scroll to position [1674, 0]
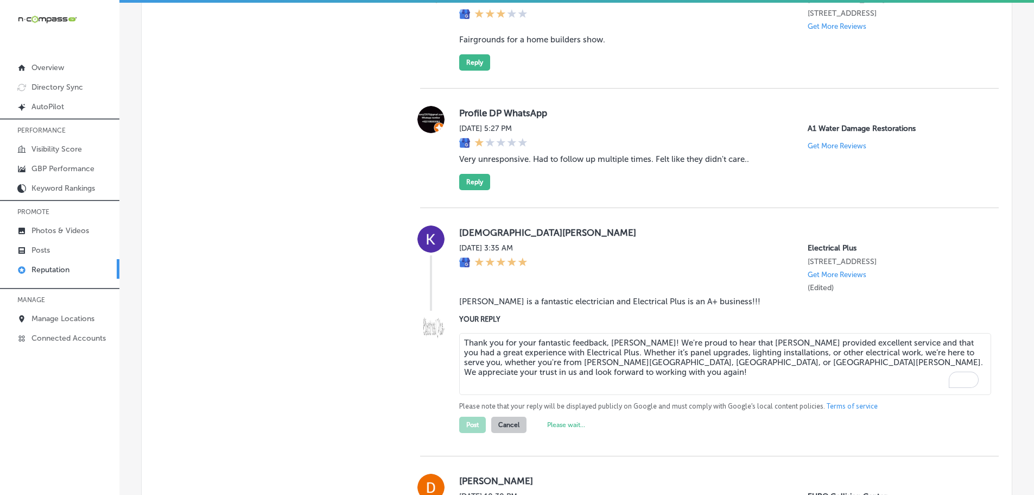
type textarea "x"
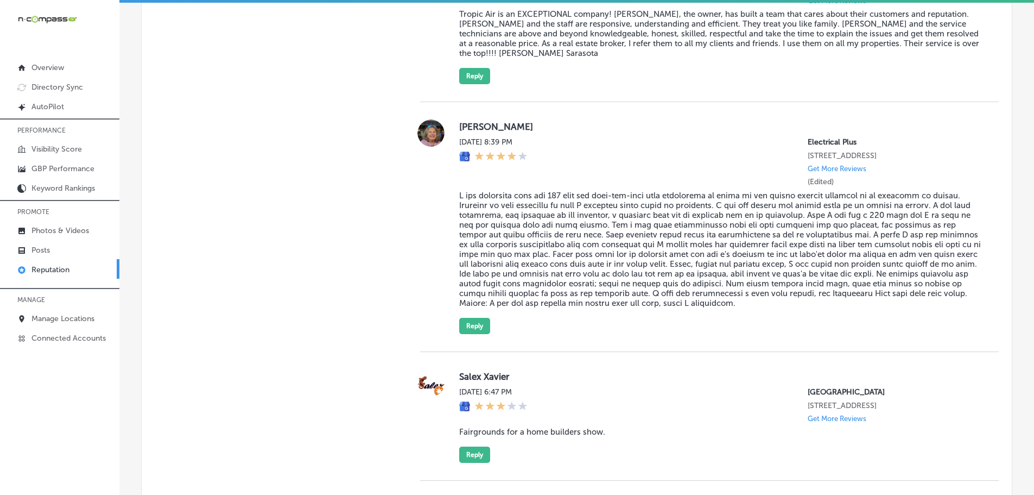
scroll to position [1240, 0]
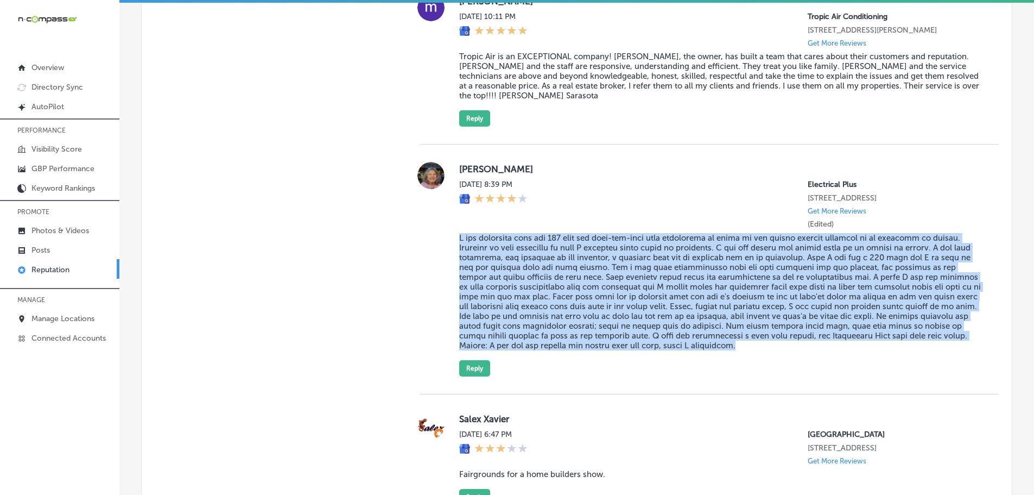
drag, startPoint x: 450, startPoint y: 227, endPoint x: 684, endPoint y: 345, distance: 262.0
click at [684, 345] on div "Linda Scott Tue, Sep 16, 2025 8:39 PM Electrical Plus 313 S Bolmar Street West …" at bounding box center [709, 269] width 579 height 214
copy blockquote "I had requested that the 100 year old knob-and-tube wire connecting my house to…"
click at [473, 363] on button "Reply" at bounding box center [474, 368] width 31 height 16
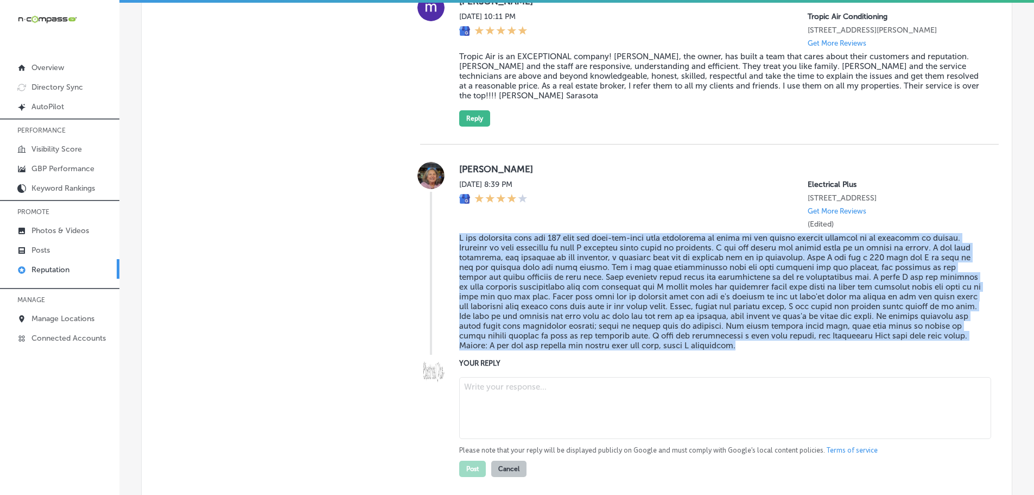
click at [518, 379] on textarea at bounding box center [725, 408] width 532 height 62
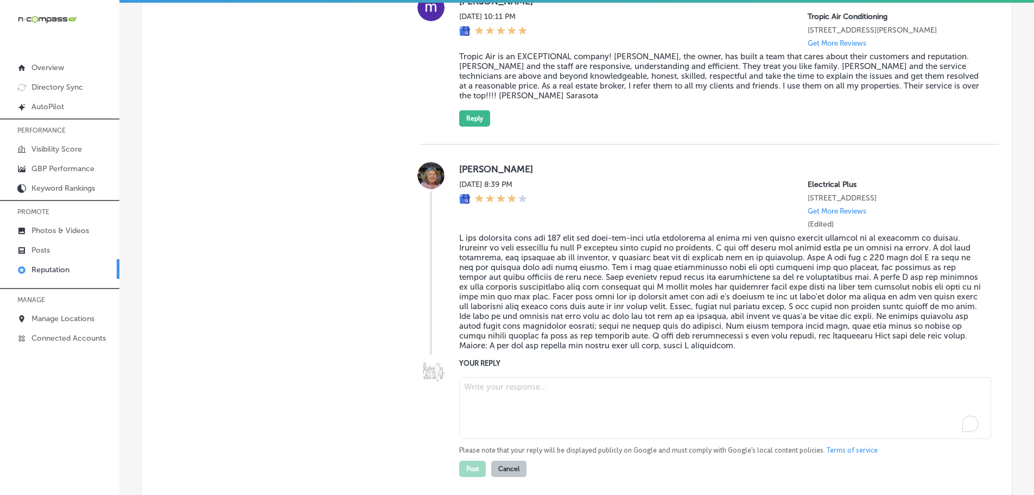
paste textarea "Thank you for sharing your feedback, and we truly apologize for the misundersta…"
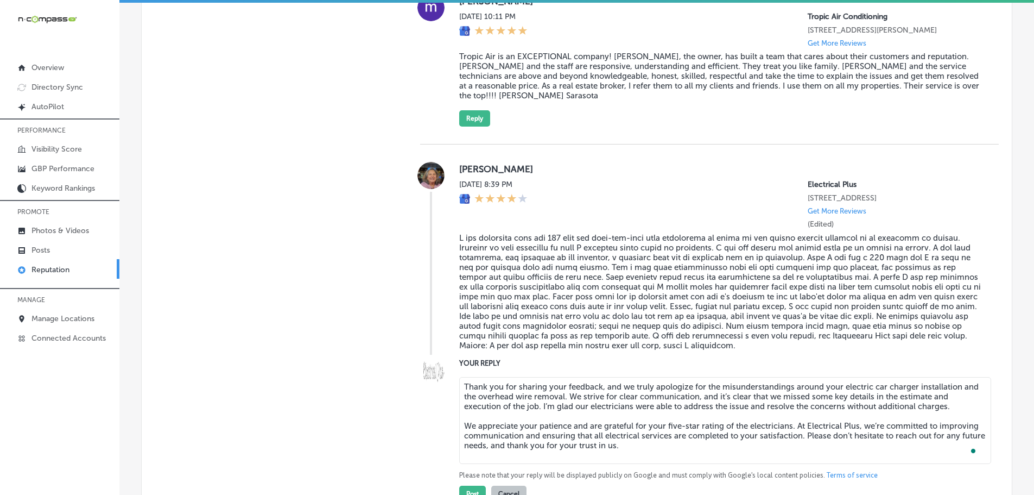
click at [599, 378] on textarea "Thank you for sharing your feedback, and we truly apologize for the misundersta…" at bounding box center [725, 420] width 532 height 87
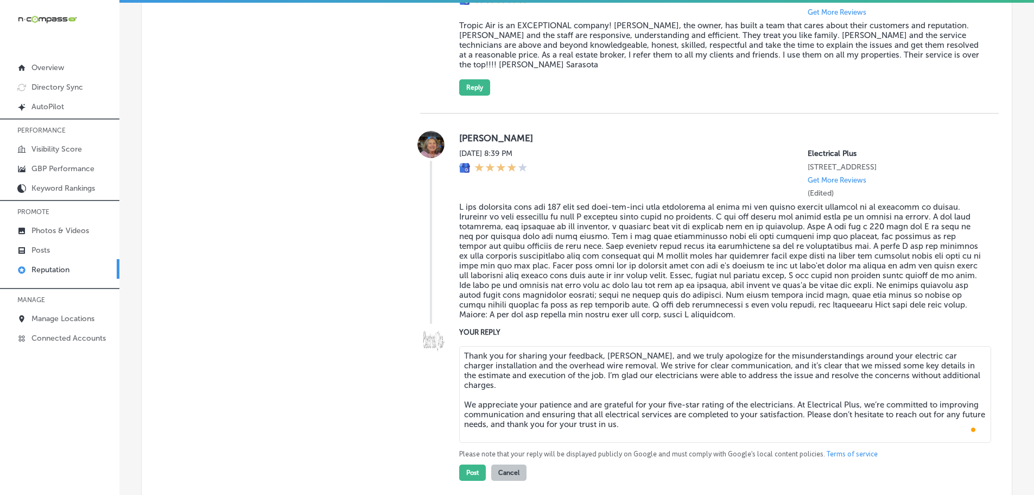
scroll to position [1294, 0]
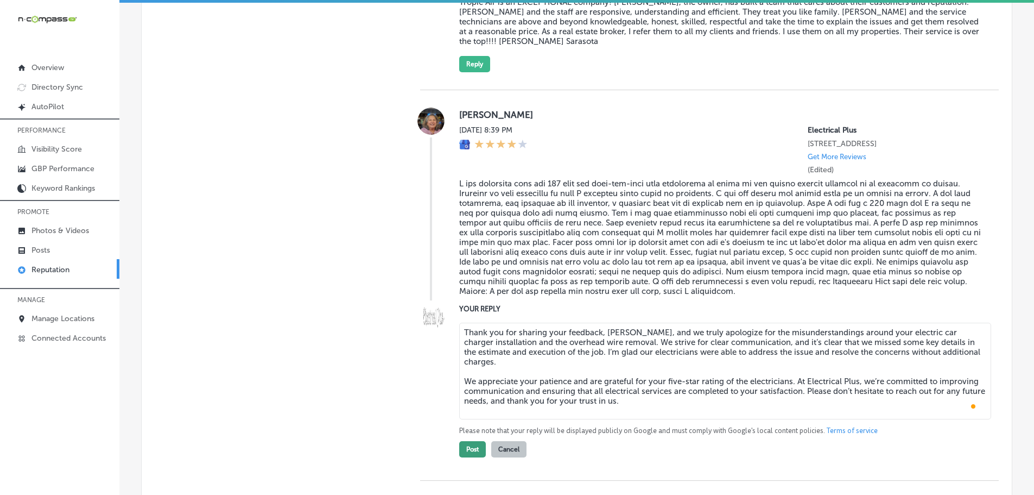
type textarea "Thank you for sharing your feedback, Linda, and we truly apologize for the misu…"
click at [470, 441] on button "Post" at bounding box center [472, 449] width 27 height 16
type textarea "x"
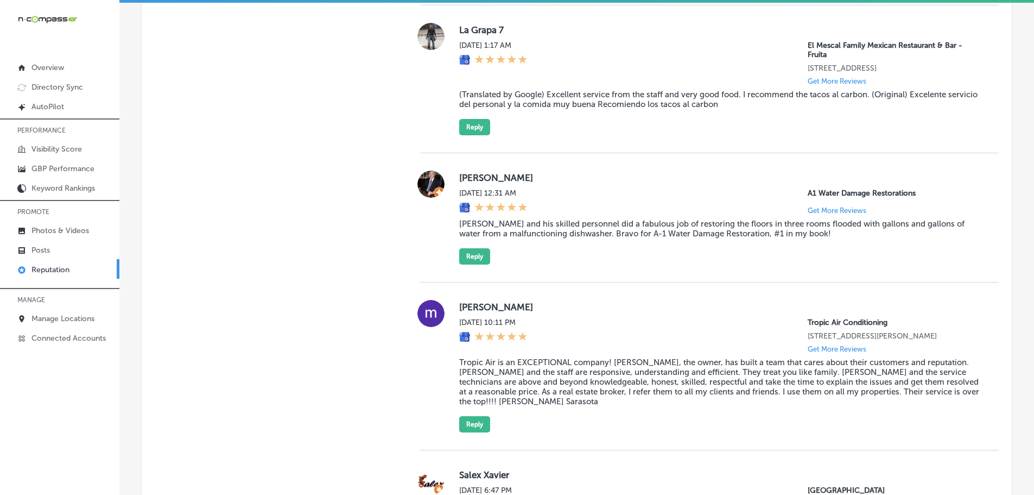
scroll to position [914, 0]
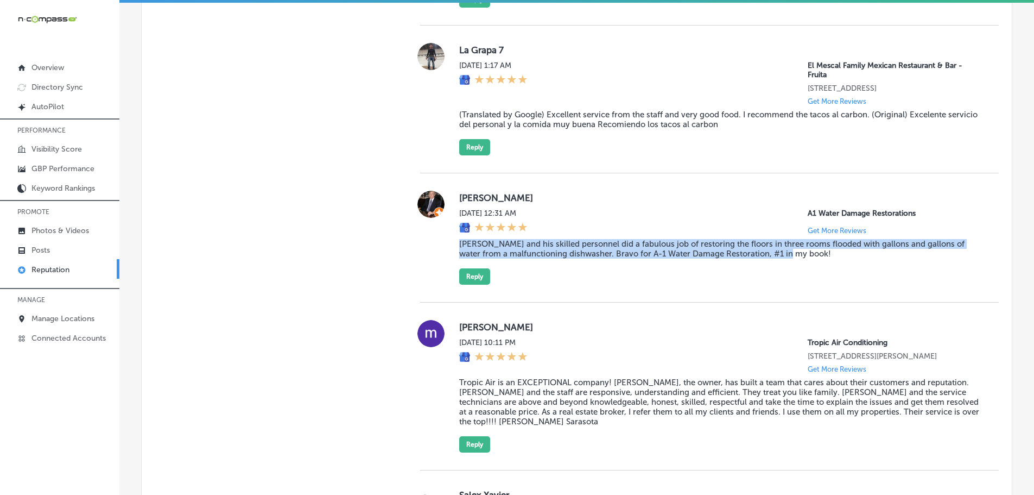
drag, startPoint x: 453, startPoint y: 244, endPoint x: 785, endPoint y: 259, distance: 332.1
click at [785, 259] on div "Scott Robinson Wed, Sep 17, 2025 12:31 AM A1 Water Damage Restorations Get More…" at bounding box center [709, 238] width 579 height 94
copy blockquote "[PERSON_NAME] and his skilled personnel did a fabulous job of restoring the flo…"
click at [481, 283] on button "Reply" at bounding box center [474, 276] width 31 height 16
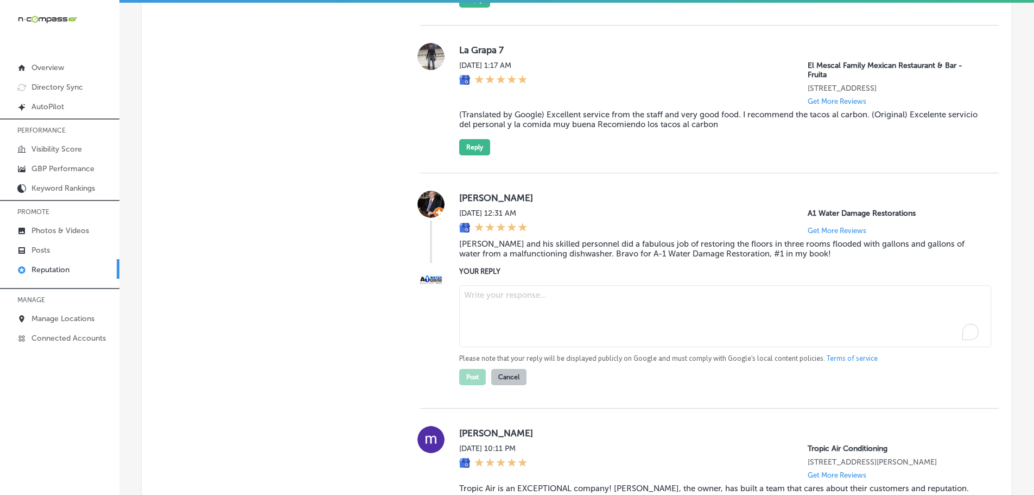
click at [509, 300] on textarea "To enrich screen reader interactions, please activate Accessibility in Grammarl…" at bounding box center [725, 316] width 532 height 62
paste textarea "Thank you so much for the wonderful review! We’re so glad Tony and the team wer…"
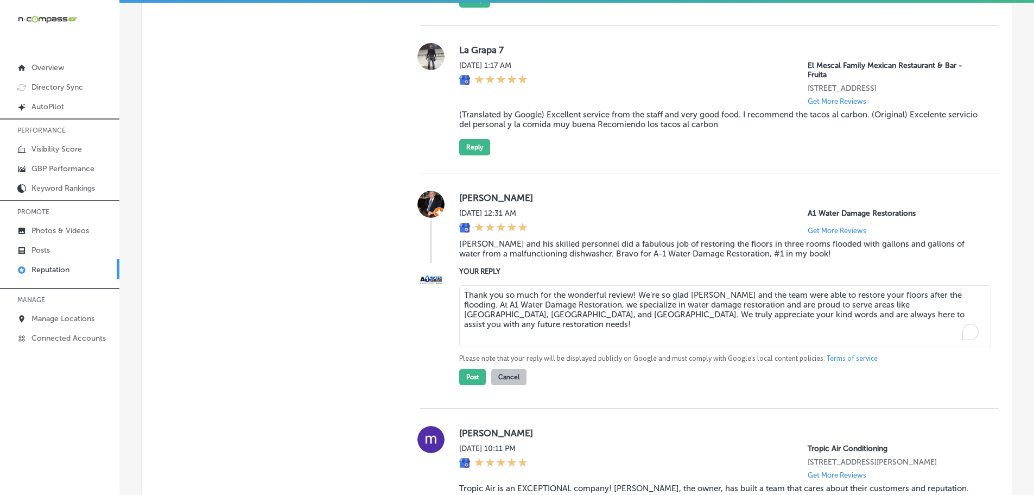
click at [629, 296] on textarea "Thank you so much for the wonderful review! We’re so glad Tony and the team wer…" at bounding box center [725, 316] width 532 height 62
type textarea "Thank you so much for the wonderful review, Scott! We’re so glad Tony and the t…"
click at [474, 379] on button "Post" at bounding box center [472, 377] width 27 height 16
type textarea "x"
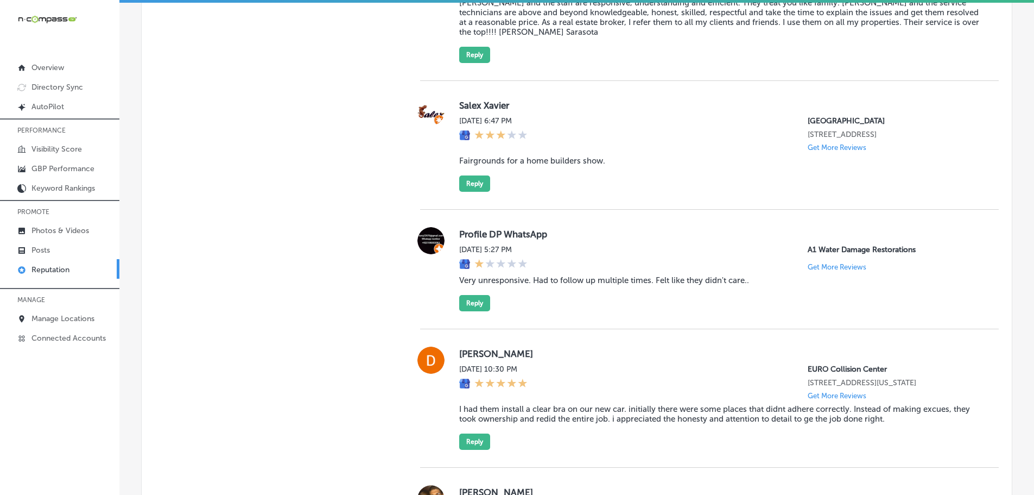
scroll to position [1186, 0]
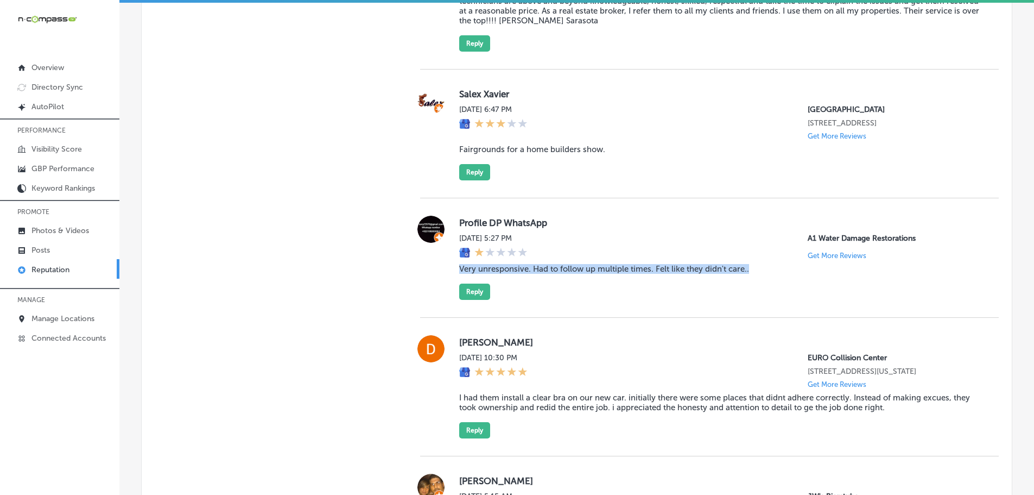
drag, startPoint x: 451, startPoint y: 263, endPoint x: 769, endPoint y: 261, distance: 318.7
click at [769, 261] on div "Profile DP WhatsApp Tue, Sep 16, 2025 5:27 PM A1 Water Damage Restorations Get …" at bounding box center [709, 258] width 579 height 84
copy blockquote "Very unresponsive. Had to follow up multiple times. Felt like they didn't care.."
click at [664, 277] on div "Profile DP WhatsApp Tue, Sep 16, 2025 5:27 PM A1 Water Damage Restorations Get …" at bounding box center [720, 258] width 522 height 84
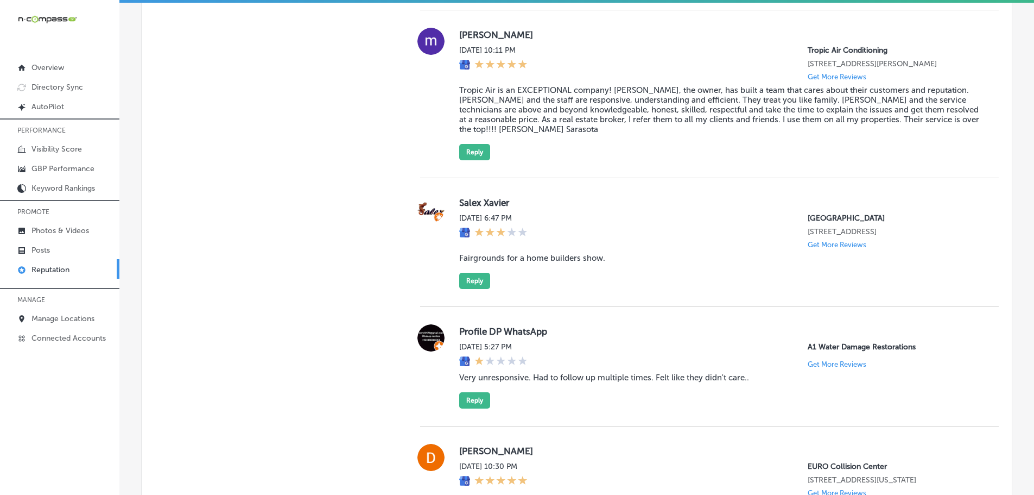
scroll to position [1023, 0]
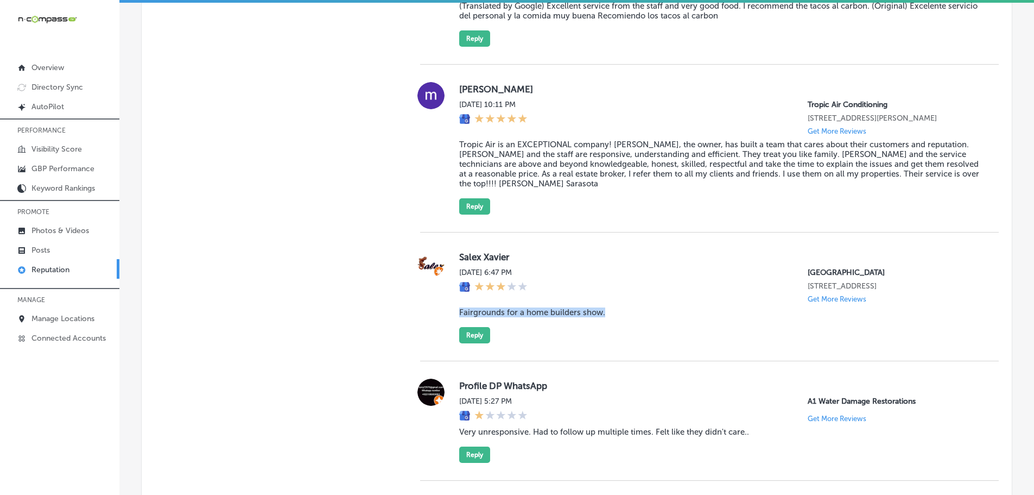
drag, startPoint x: 450, startPoint y: 304, endPoint x: 605, endPoint y: 307, distance: 154.8
click at [605, 307] on div "Salex Xavier Tue, Sep 16, 2025 6:47 PM Robarts Arena 3000 Ringling Blvd Sarasot…" at bounding box center [709, 296] width 579 height 93
copy blockquote "Fairgrounds for a home builders show."
click at [481, 331] on button "Reply" at bounding box center [474, 335] width 31 height 16
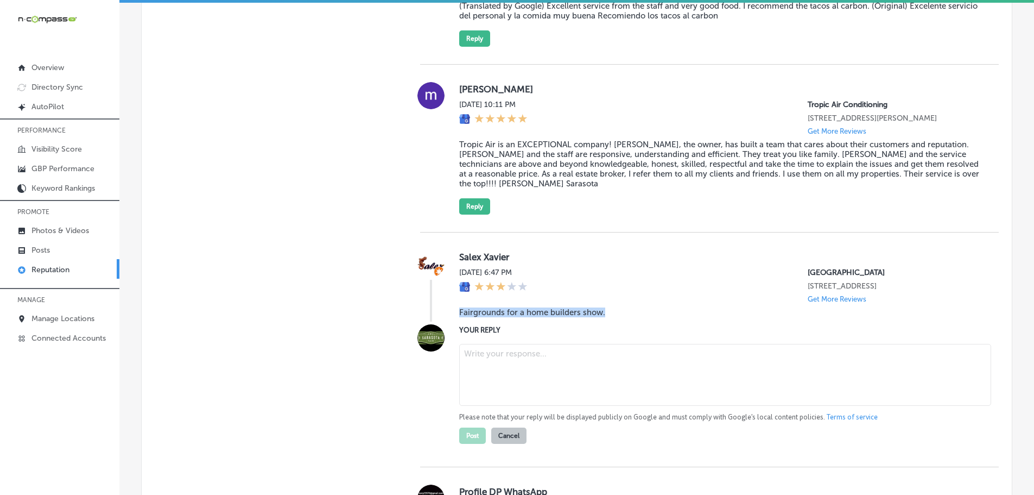
click at [494, 345] on textarea at bounding box center [725, 375] width 532 height 62
paste textarea "Thank you for sharing your feedback! We're glad to hear you attended the Home B…"
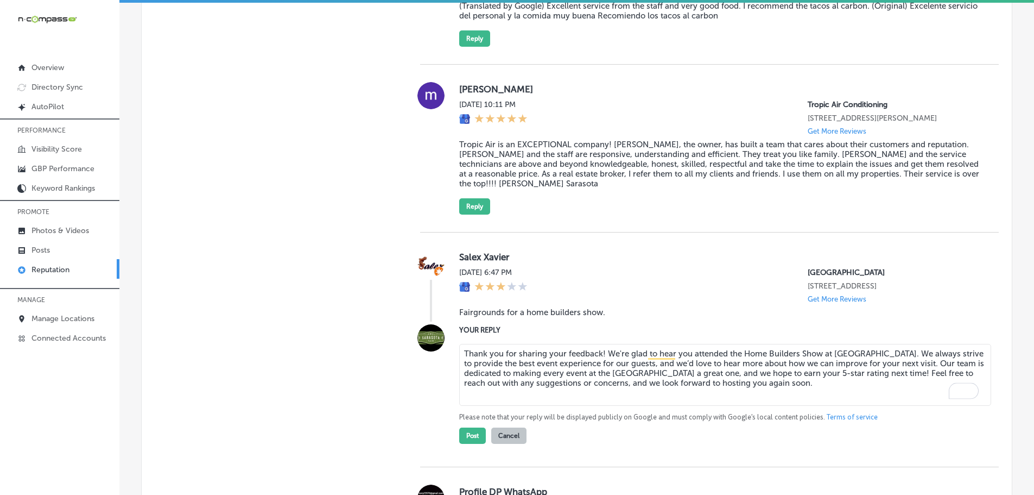
click at [599, 344] on textarea "Thank you for sharing your feedback! We're glad to hear you attended the Home B…" at bounding box center [725, 375] width 532 height 62
type textarea "Thank you for sharing your feedback. Salex! We're glad to hear you attended the…"
click at [467, 427] on button "Post" at bounding box center [472, 435] width 27 height 16
type textarea "x"
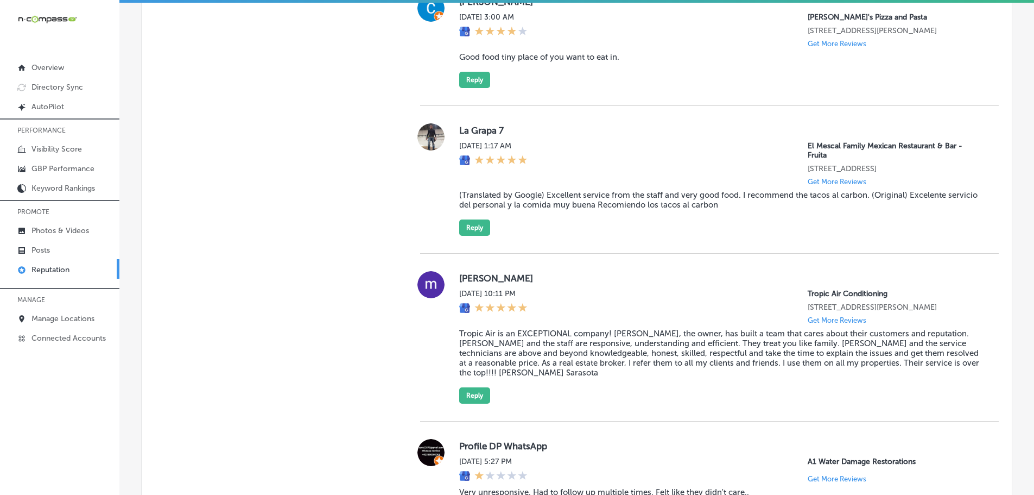
scroll to position [877, 0]
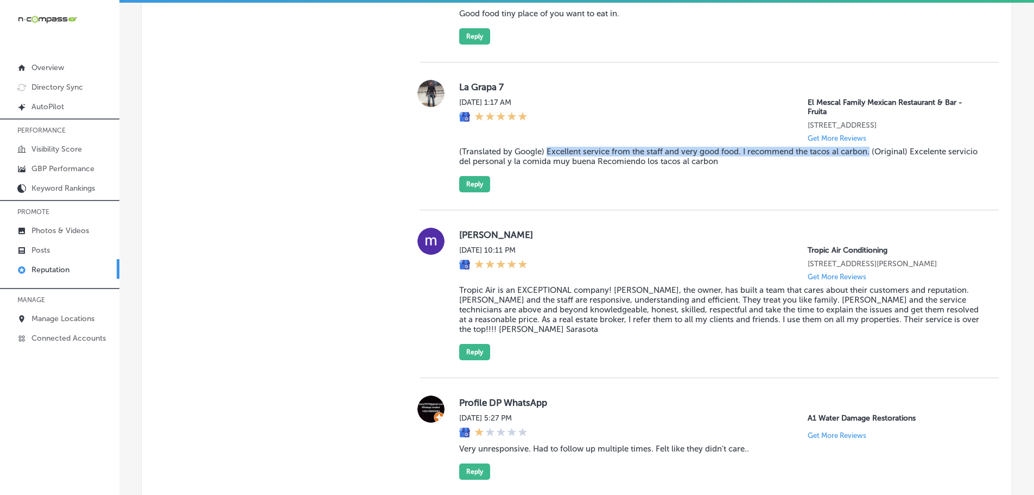
drag, startPoint x: 545, startPoint y: 151, endPoint x: 867, endPoint y: 154, distance: 322.0
click at [867, 154] on blockquote "(Translated by Google) Excellent service from the staff and very good food. I r…" at bounding box center [720, 157] width 522 height 20
copy blockquote "Excellent service from the staff and very good food. I recommend the tacos al c…"
click at [463, 186] on button "Reply" at bounding box center [474, 184] width 31 height 16
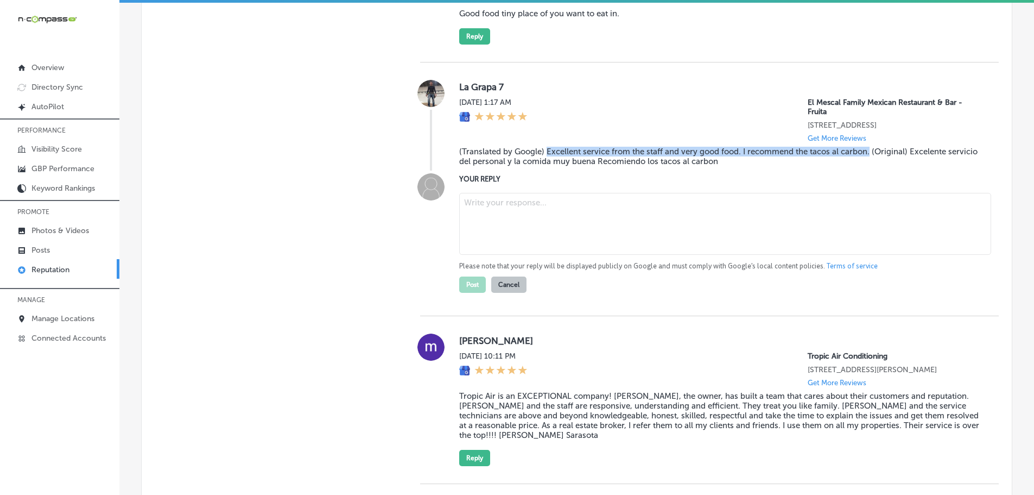
click at [492, 211] on textarea at bounding box center [725, 224] width 532 height 62
paste textarea "Thank you, [Reviewer’s Name], for the great review! We’re so glad you enjoyed t…"
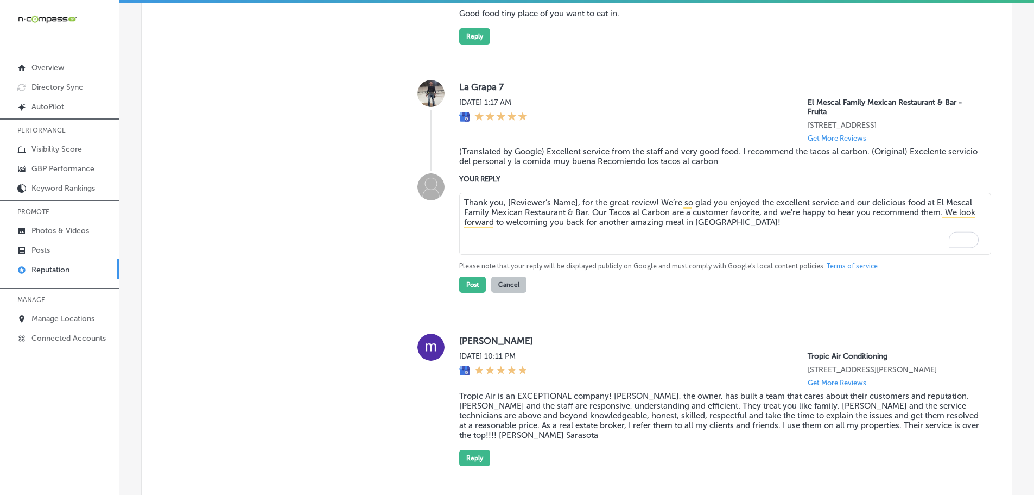
drag, startPoint x: 500, startPoint y: 204, endPoint x: 577, endPoint y: 205, distance: 76.6
click at [577, 205] on textarea "Thank you, [Reviewer’s Name], for the great review! We’re so glad you enjoyed t…" at bounding box center [725, 224] width 532 height 62
type textarea "Thank you for the great review! We’re so glad you enjoyed the excellent service…"
click at [470, 288] on button "Post" at bounding box center [472, 284] width 27 height 16
type textarea "x"
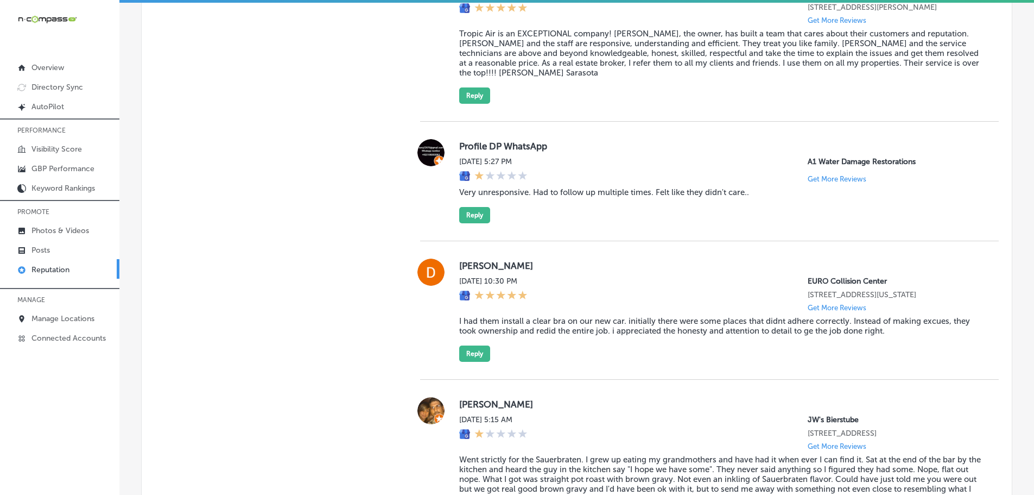
scroll to position [552, 0]
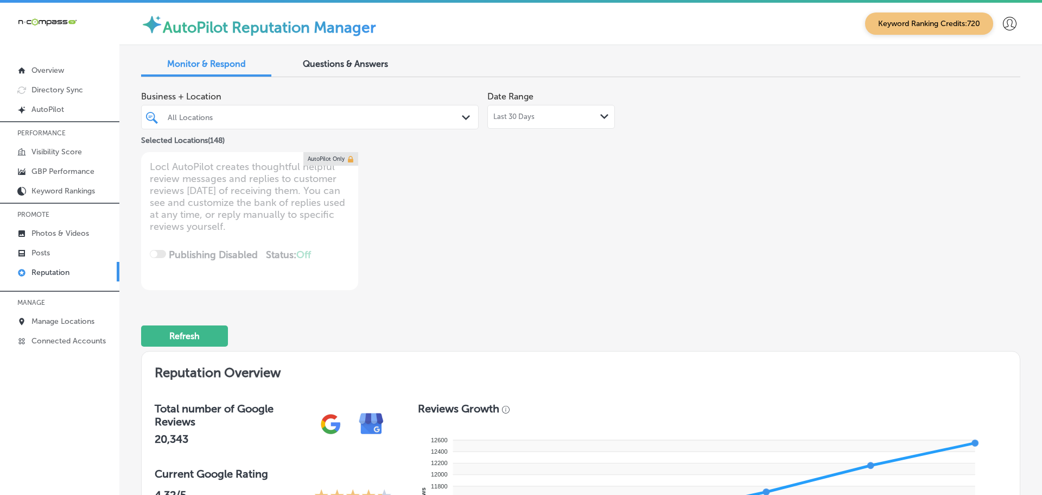
type textarea "x"
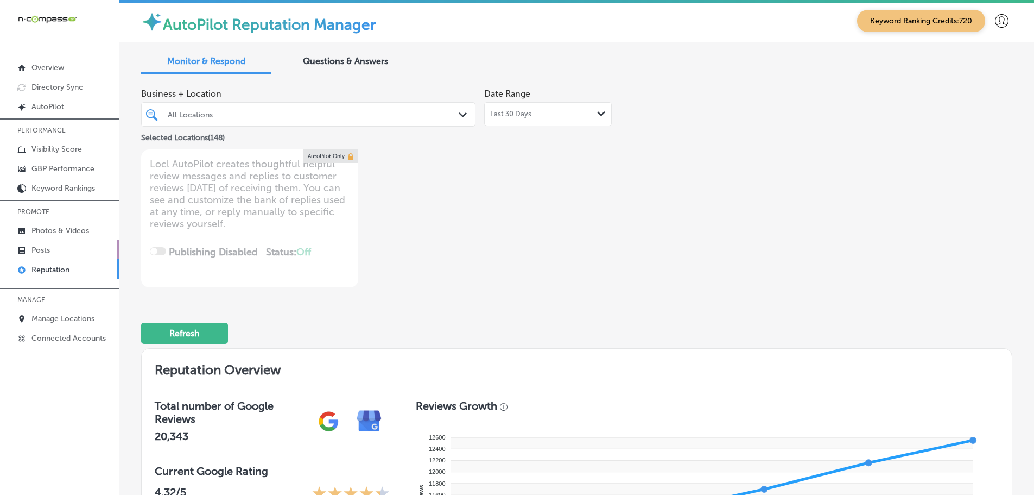
click at [43, 248] on p "Posts" at bounding box center [40, 249] width 18 height 9
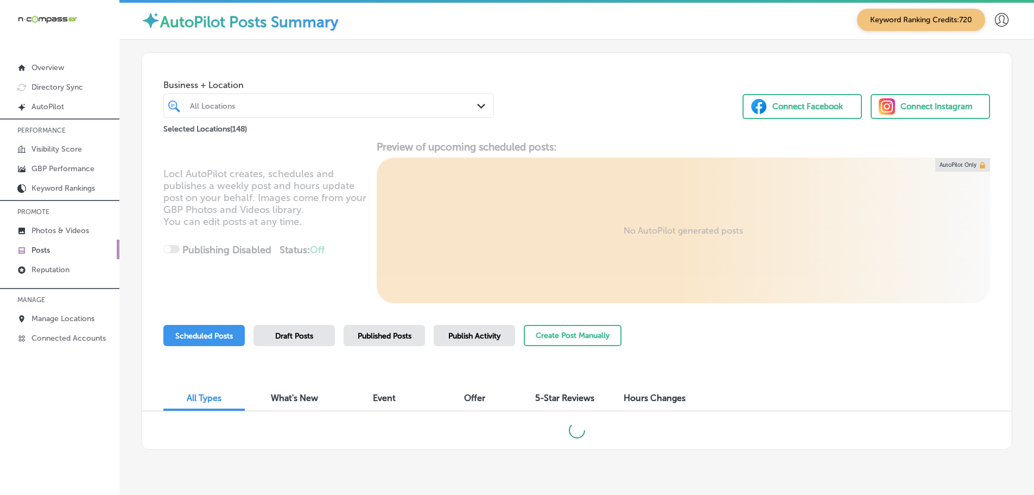
click at [479, 105] on icon "Path Created with Sketch." at bounding box center [481, 106] width 8 height 5
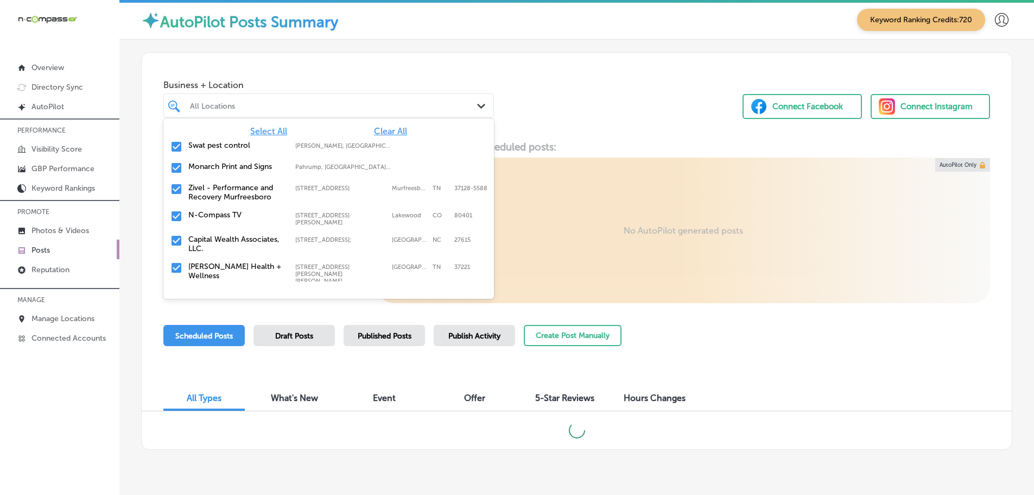
click at [385, 131] on span "Clear All" at bounding box center [390, 131] width 33 height 10
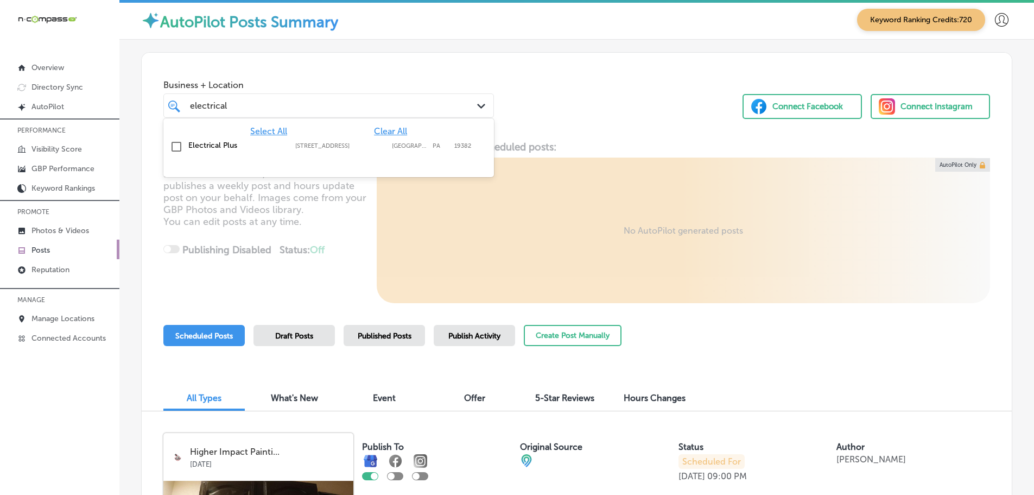
click at [319, 147] on label "[STREET_ADDRESS]" at bounding box center [340, 145] width 91 height 7
type input "electrical"
click at [603, 106] on div "Business + Location option 313 S Bolmar Street, selected. option 313 S Bolmar S…" at bounding box center [577, 94] width 870 height 83
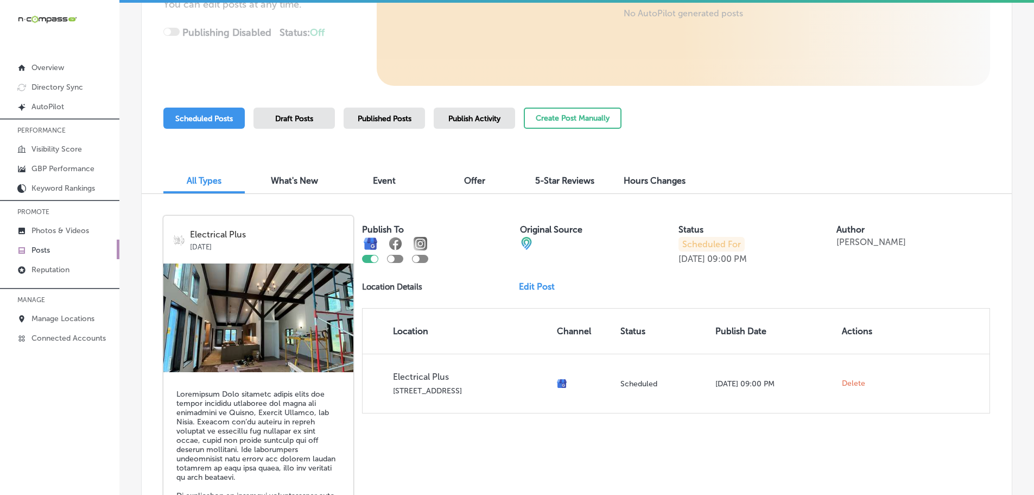
scroll to position [271, 0]
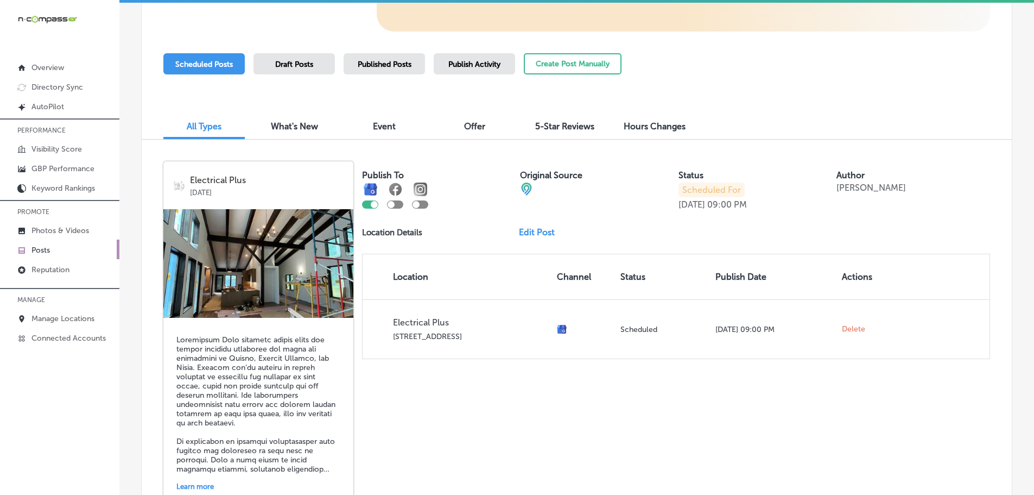
click at [379, 61] on span "Published Posts" at bounding box center [385, 64] width 54 height 9
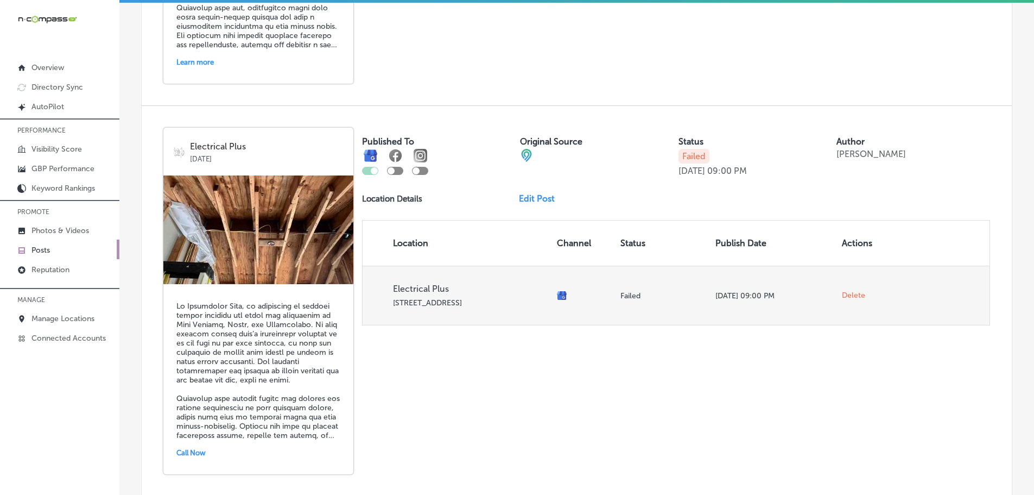
scroll to position [1140, 0]
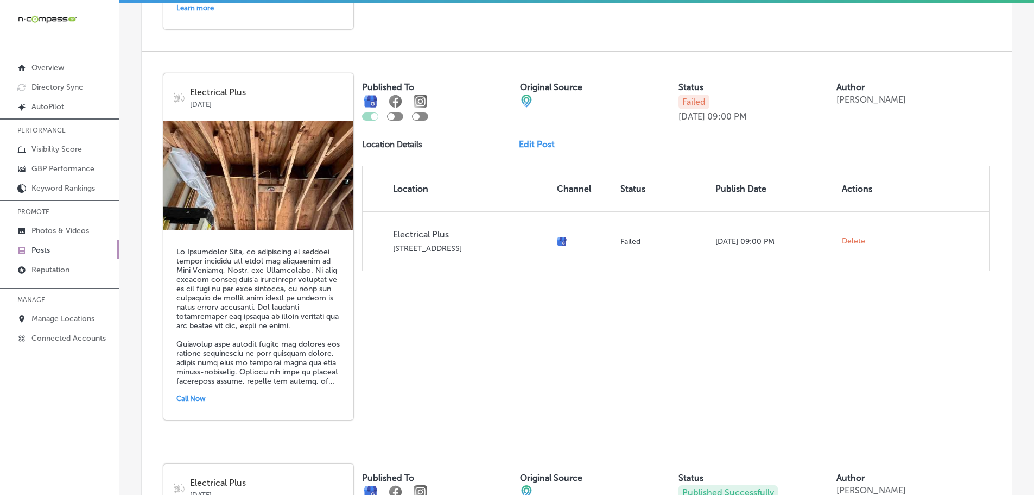
click at [546, 147] on link "Edit Post" at bounding box center [541, 144] width 45 height 10
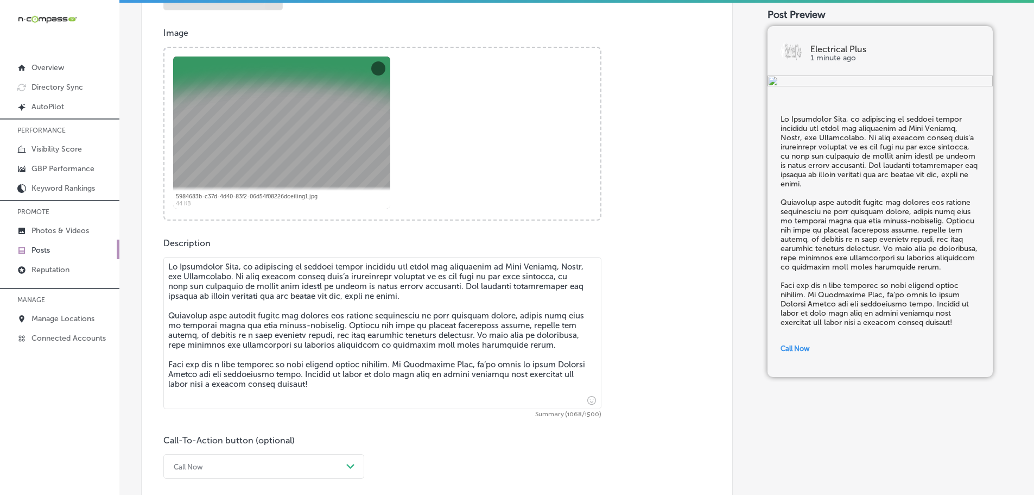
scroll to position [727, 0]
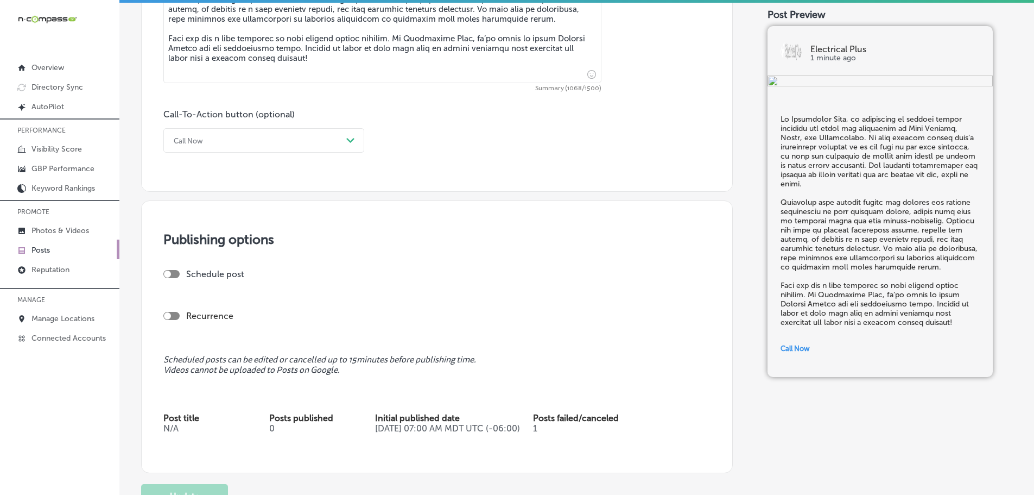
click at [165, 274] on div at bounding box center [167, 273] width 7 height 7
checkbox input "true"
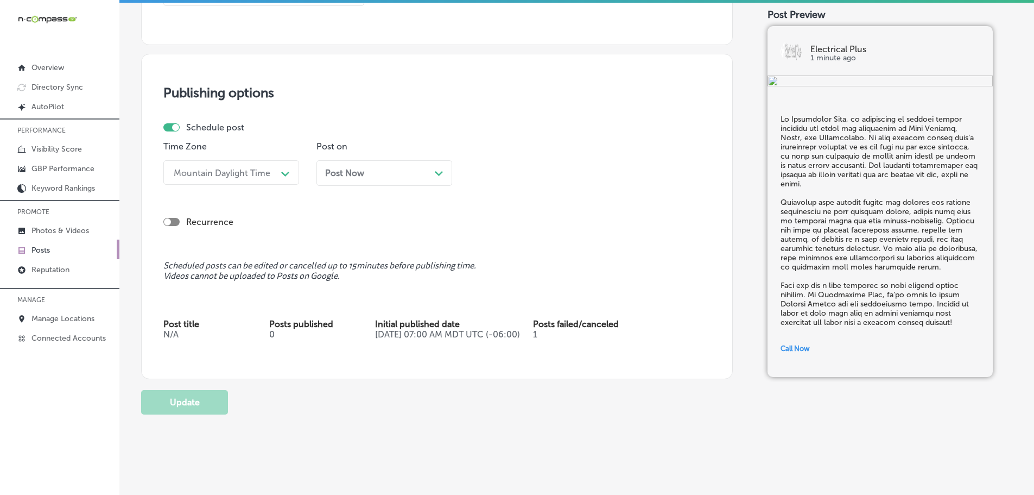
scroll to position [888, 0]
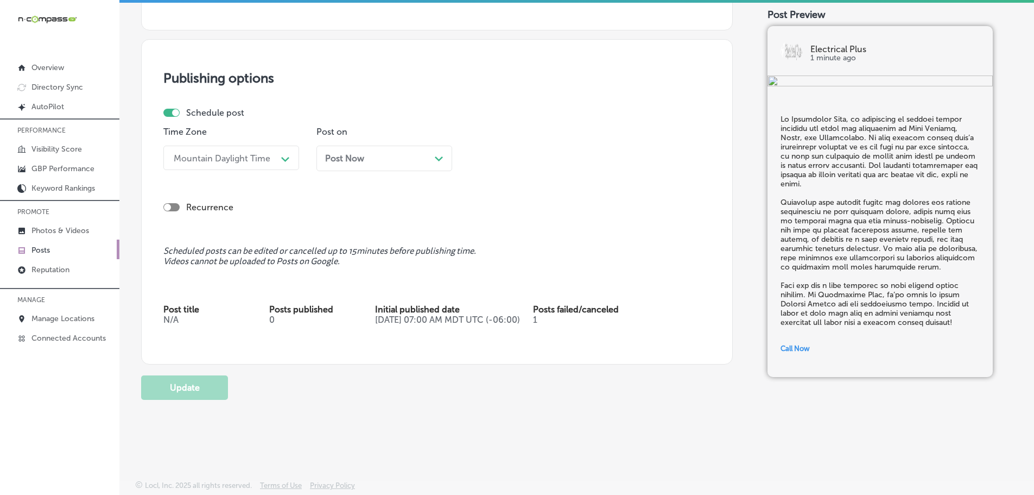
click at [379, 164] on div "Post Now Path Created with Sketch." at bounding box center [385, 158] width 136 height 26
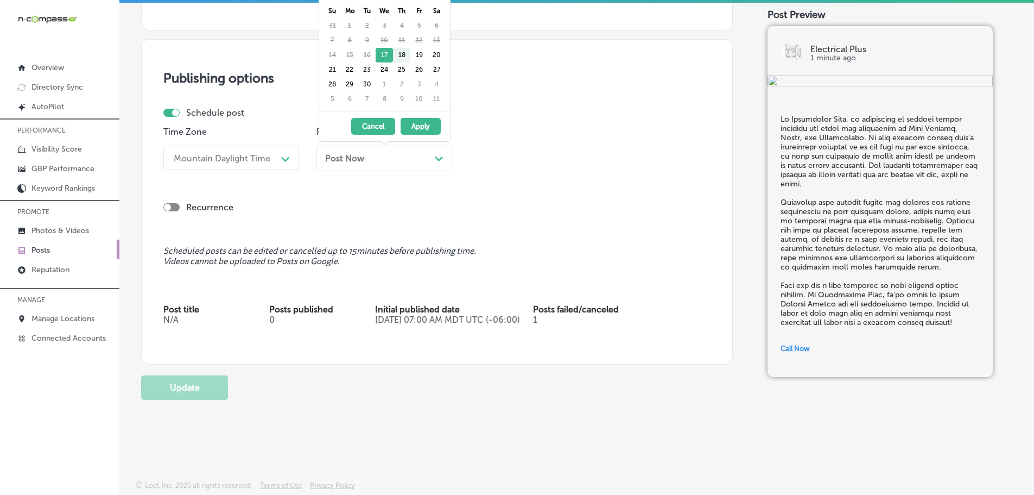
click at [427, 126] on button "Apply" at bounding box center [421, 126] width 40 height 17
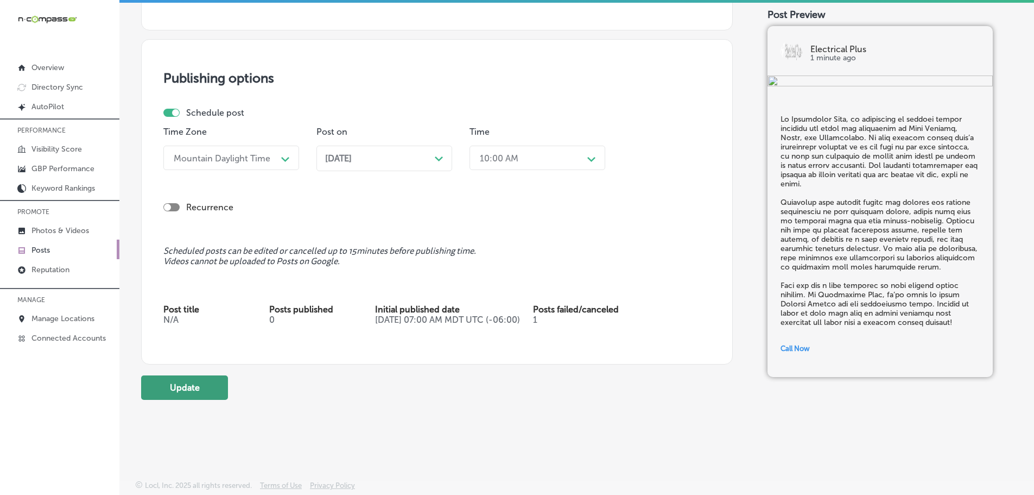
click at [183, 386] on button "Update" at bounding box center [184, 387] width 87 height 24
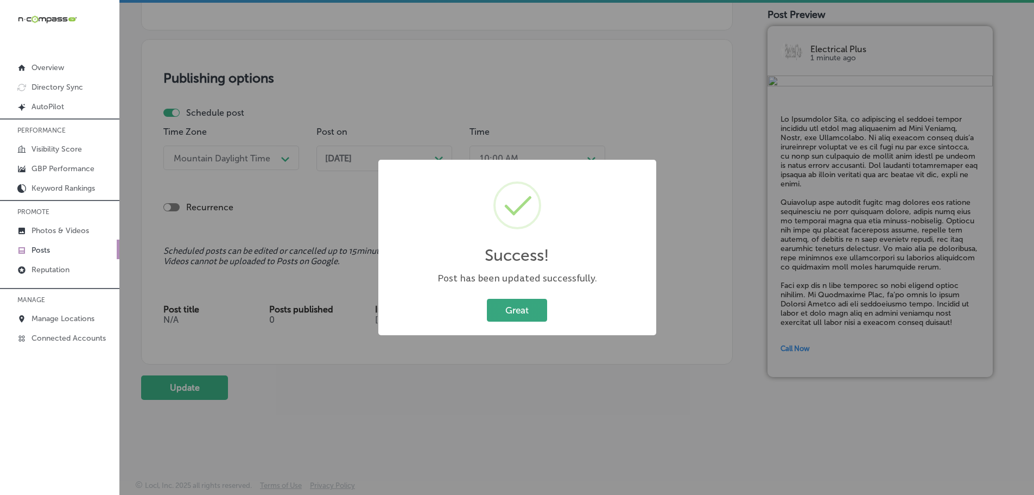
click at [527, 309] on button "Great" at bounding box center [517, 310] width 60 height 22
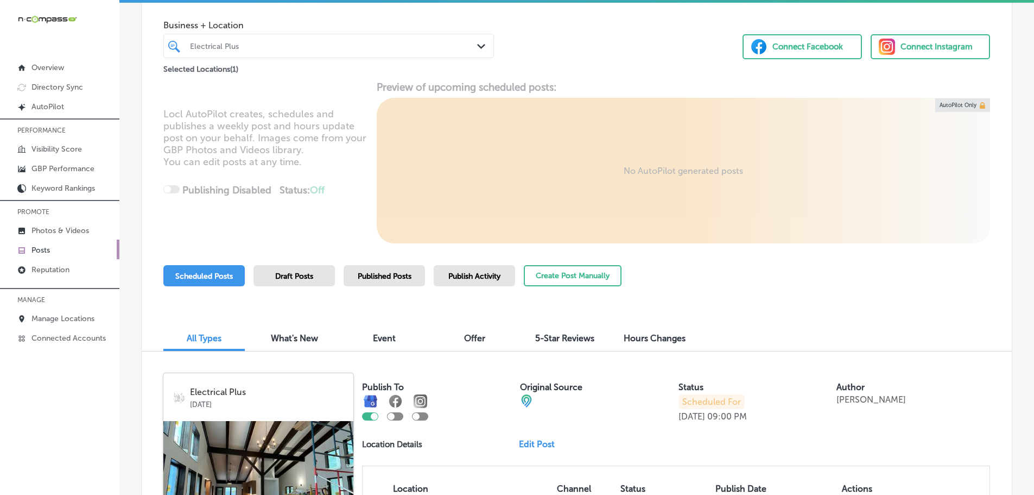
scroll to position [54, 0]
